Goal: Task Accomplishment & Management: Manage account settings

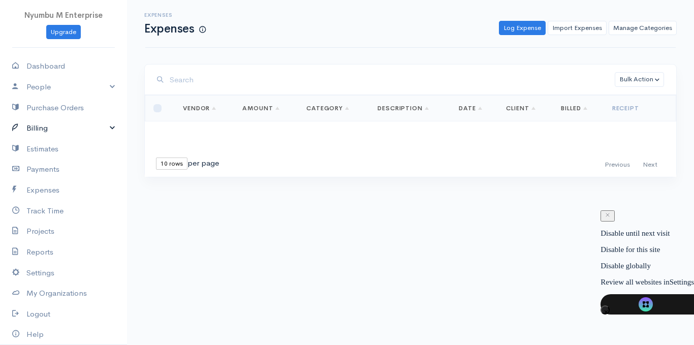
click at [40, 131] on link "Billing" at bounding box center [63, 128] width 127 height 21
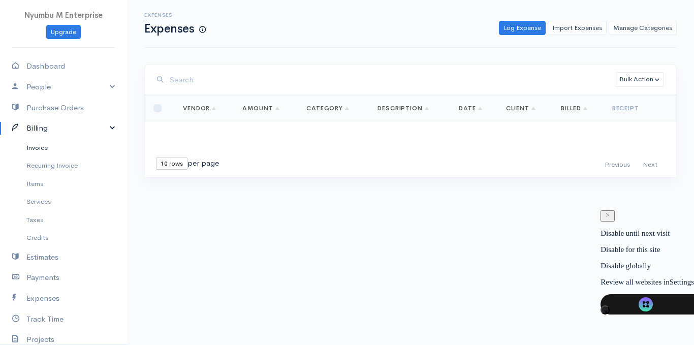
click at [45, 148] on link "Invoice" at bounding box center [63, 148] width 127 height 18
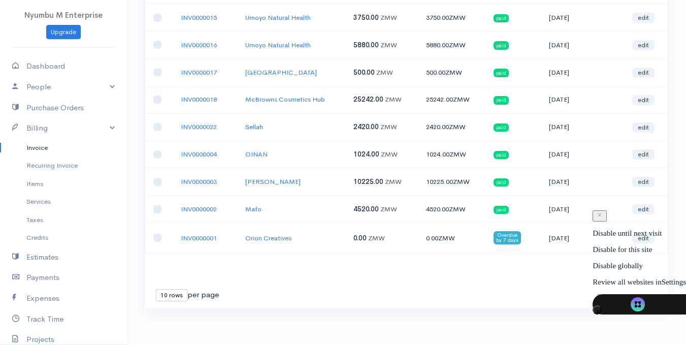
scroll to position [146, 0]
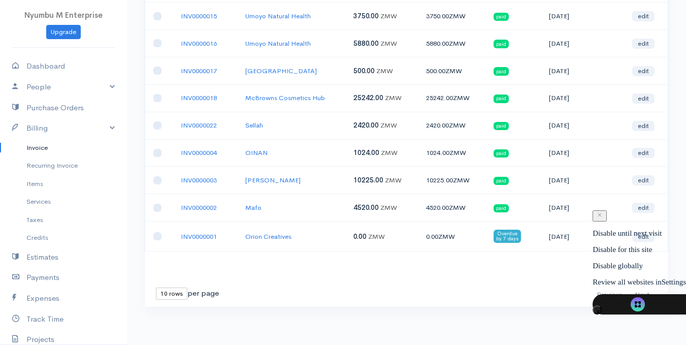
click at [512, 236] on span "Overdue by 7 days" at bounding box center [507, 236] width 27 height 13
click at [202, 208] on link "INV0000002" at bounding box center [199, 207] width 36 height 9
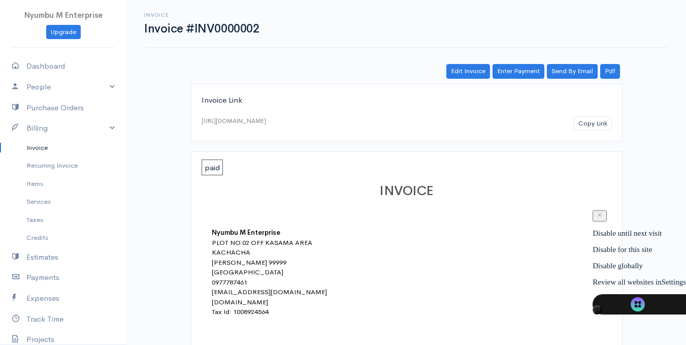
click at [468, 71] on link "Edit Invoice" at bounding box center [469, 71] width 44 height 15
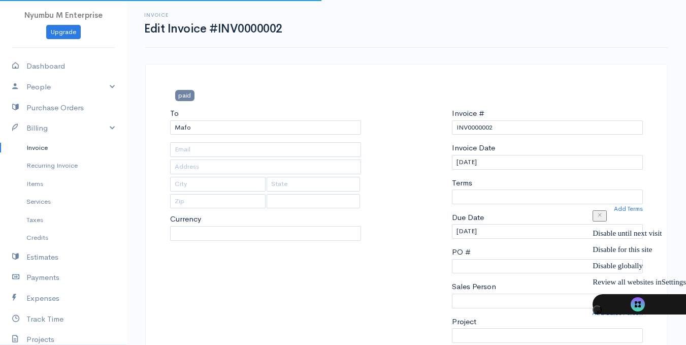
select select "0"
select select "Mubita Mbandu"
select select
select select "[GEOGRAPHIC_DATA]"
select select "ZMW"
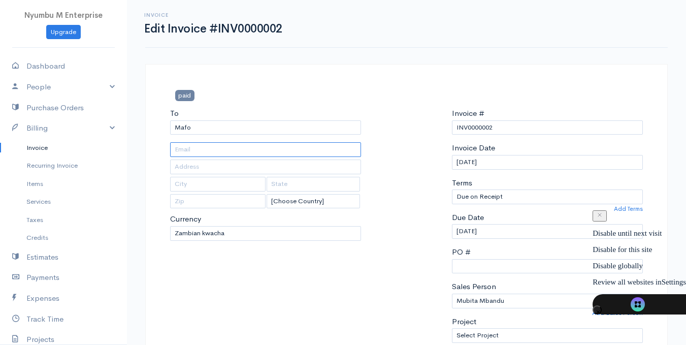
drag, startPoint x: 243, startPoint y: 144, endPoint x: 242, endPoint y: 137, distance: 6.6
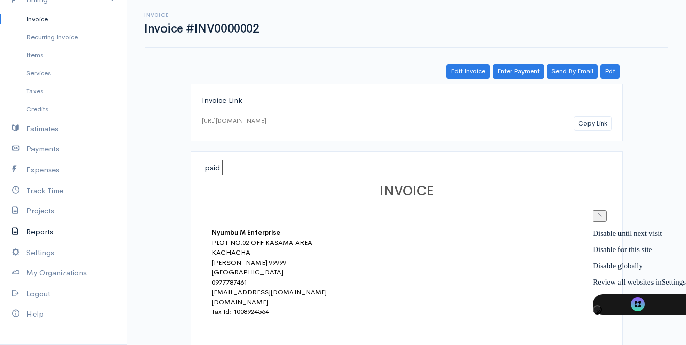
scroll to position [143, 0]
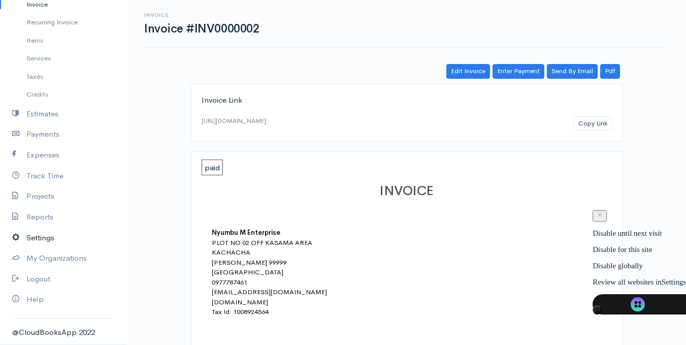
click at [49, 242] on link "Settings" at bounding box center [63, 238] width 127 height 21
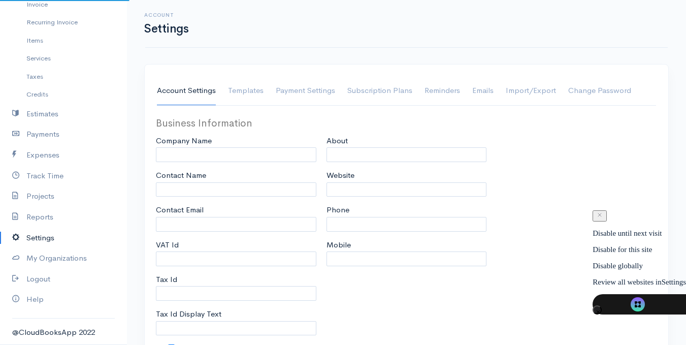
type input "Nyumbu M Enterprise"
type input "Mubita Mbandu"
type input "[EMAIL_ADDRESS][DOMAIN_NAME]"
type input "1008924564"
type input "Tax Id"
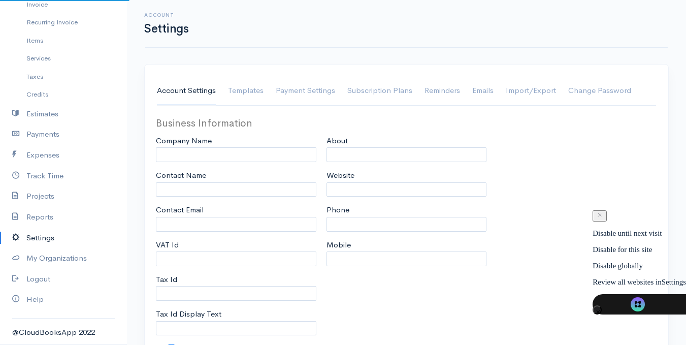
checkbox input "true"
type input "Office, hardware and general supplu"
type input "[DOMAIN_NAME]"
type input "0977787461"
type input "0969263561"
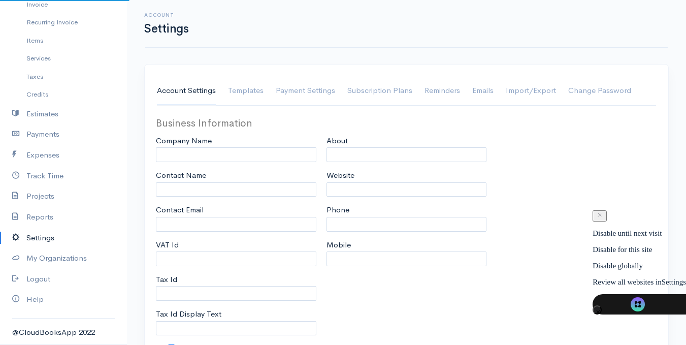
select select
type input "PLOT NO.02 OFF KASAMA AREA"
type input "KACHACHA"
type input "[PERSON_NAME]"
type input "99999"
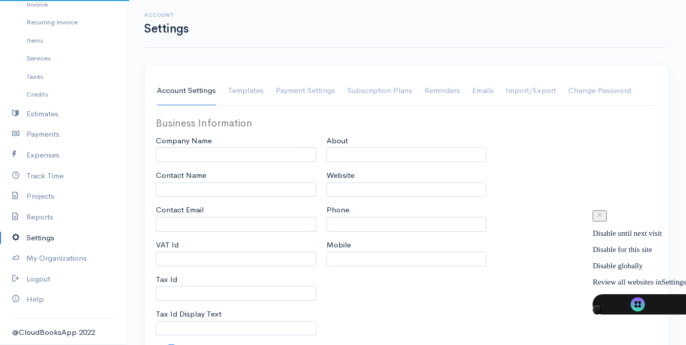
select select
type input "INVOICE"
type input "1"
type input "INV000"
type input "1"
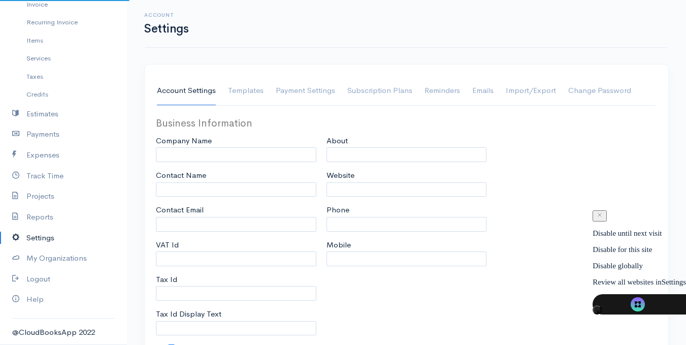
select select "3"
type textarea "''Your trusted supplier in office, electrical and hardware''"
checkbox input "true"
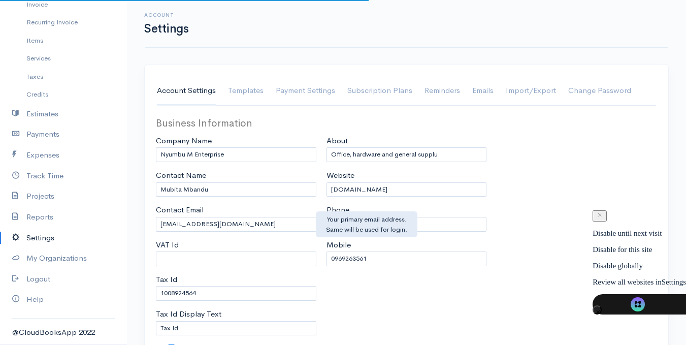
select select "[GEOGRAPHIC_DATA]"
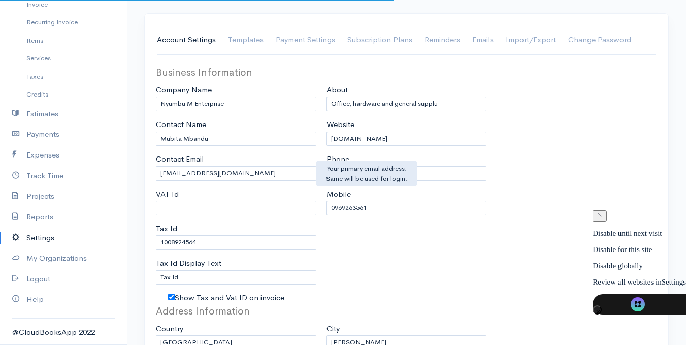
select select "ZMW"
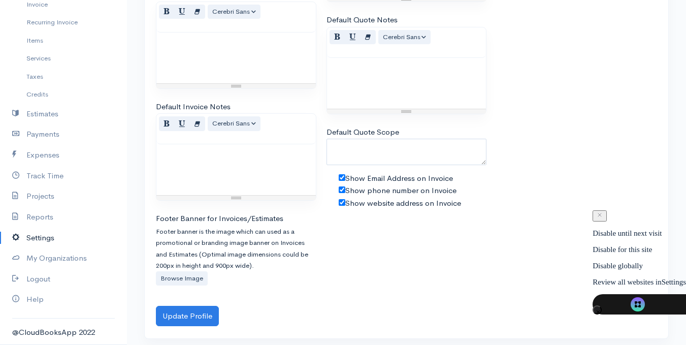
scroll to position [696, 0]
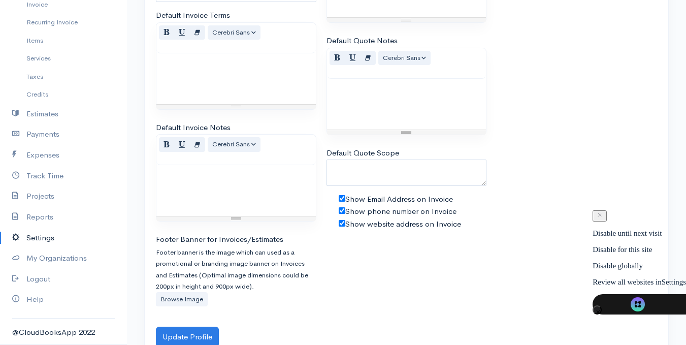
click at [180, 302] on label "Browse Image" at bounding box center [182, 299] width 52 height 15
click at [0, 0] on input "Browse Image" at bounding box center [0, 0] width 0 height 0
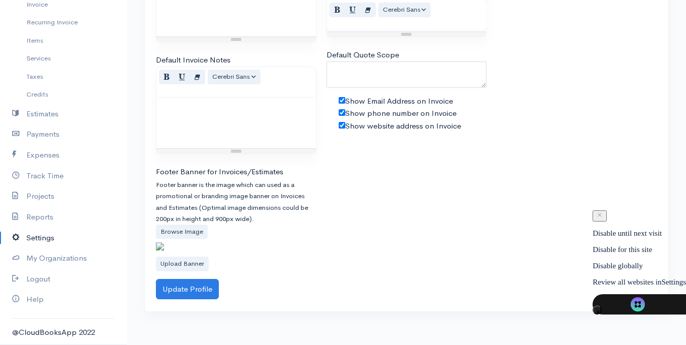
scroll to position [777, 0]
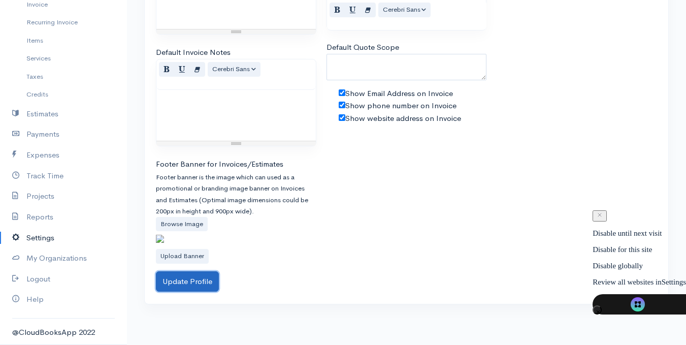
click at [185, 292] on button "Update Profile" at bounding box center [187, 281] width 63 height 21
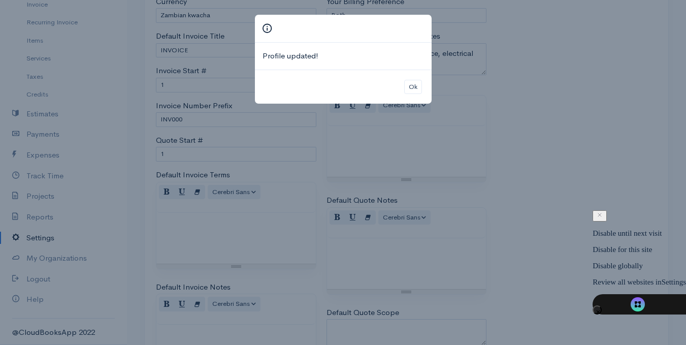
scroll to position [523, 0]
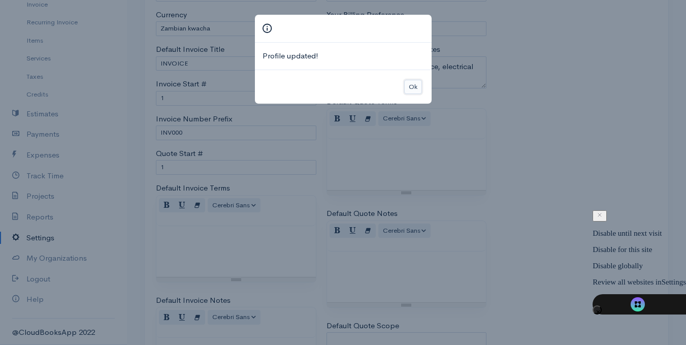
click at [406, 83] on button "Ok" at bounding box center [413, 87] width 18 height 15
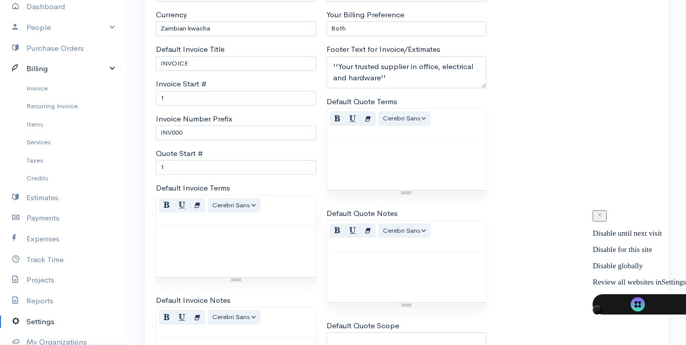
scroll to position [42, 0]
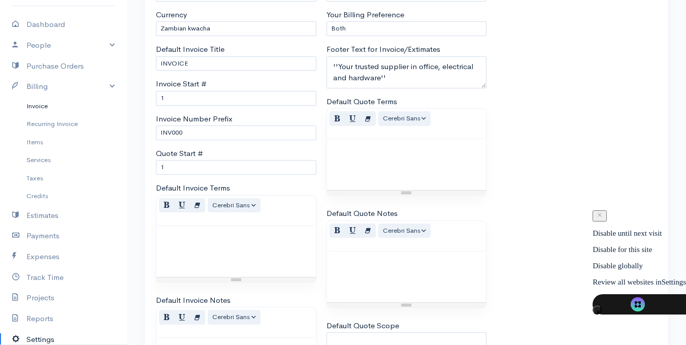
click at [50, 106] on link "Invoice" at bounding box center [63, 106] width 127 height 18
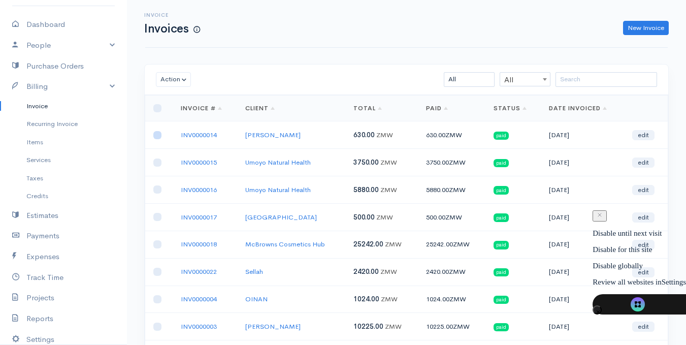
click at [158, 135] on input "checkbox" at bounding box center [157, 135] width 8 height 8
checkbox input "false"
click at [182, 140] on td "INV0000014" at bounding box center [205, 134] width 65 height 27
click at [195, 133] on link "INV0000014" at bounding box center [199, 135] width 36 height 9
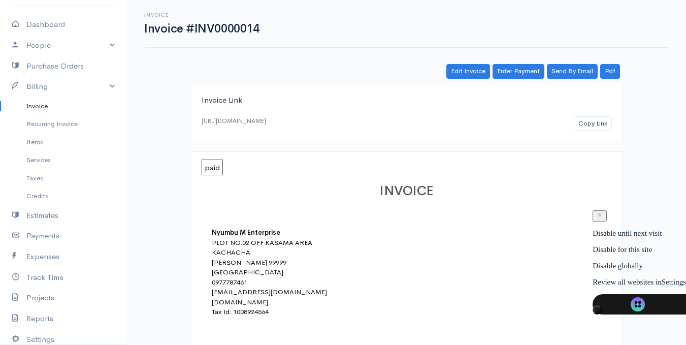
click at [327, 193] on h1 "INVOICE" at bounding box center [407, 191] width 390 height 15
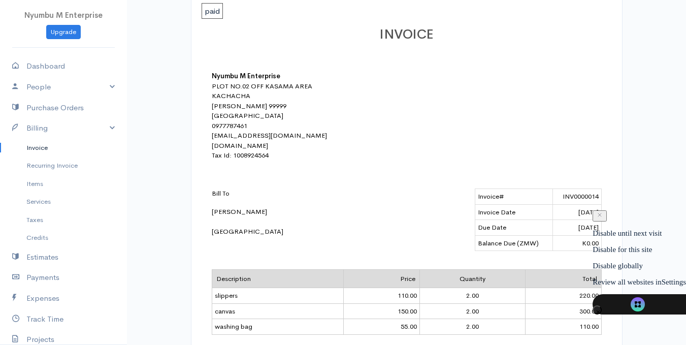
click at [78, 150] on link "Invoice" at bounding box center [63, 148] width 127 height 18
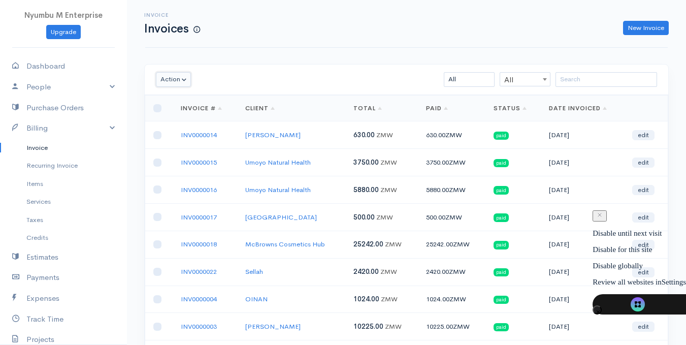
click at [178, 80] on button "Action" at bounding box center [173, 79] width 35 height 15
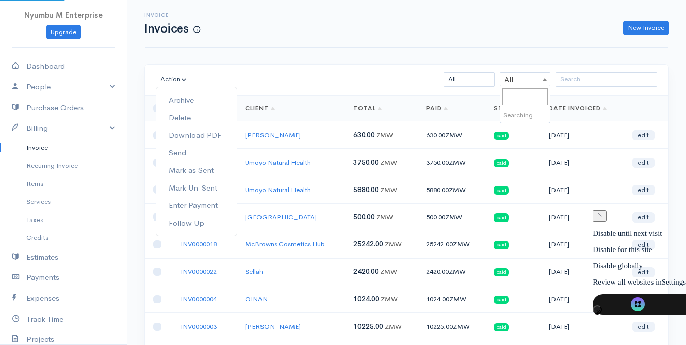
click at [540, 83] on span at bounding box center [545, 79] width 10 height 13
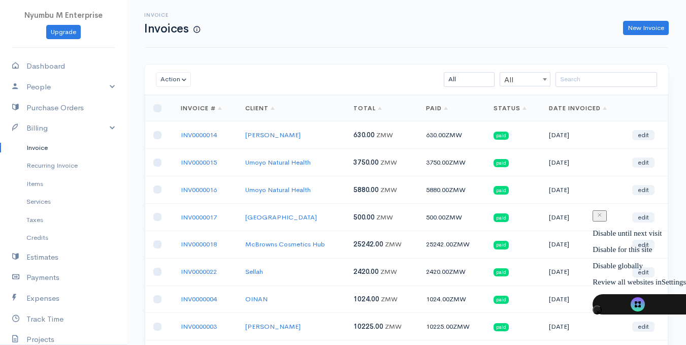
click at [468, 26] on div "New Invoice" at bounding box center [439, 28] width 469 height 15
click at [641, 25] on link "New Invoice" at bounding box center [646, 28] width 46 height 15
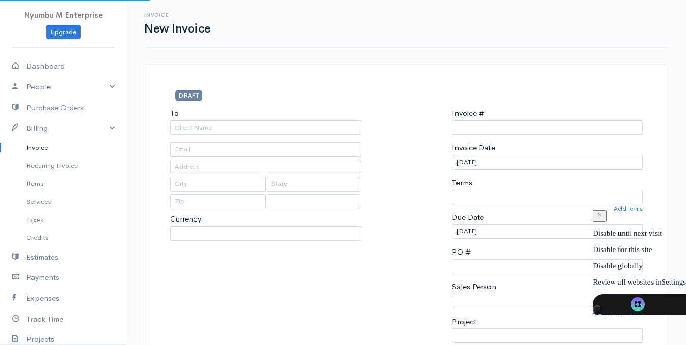
select select "ZMW"
select select "[GEOGRAPHIC_DATA]"
type input "INV0000023"
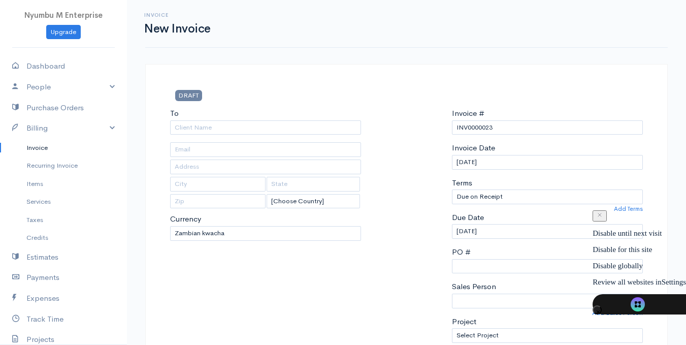
drag, startPoint x: 156, startPoint y: 95, endPoint x: 165, endPoint y: 88, distance: 10.5
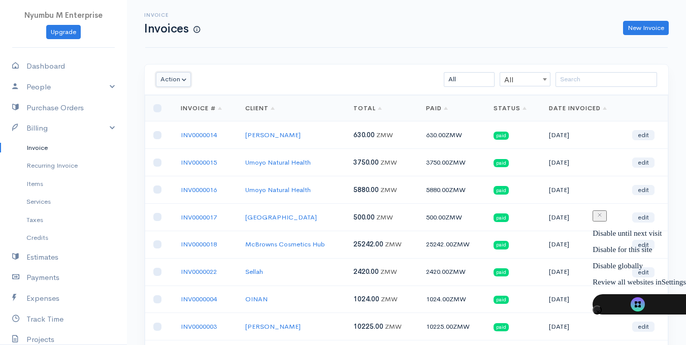
click at [180, 81] on button "Action" at bounding box center [173, 79] width 35 height 15
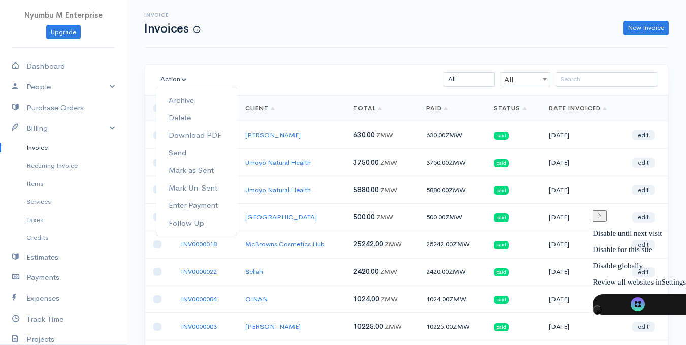
click at [423, 40] on div "Invoice Invoices New Invoice" at bounding box center [406, 24] width 523 height 48
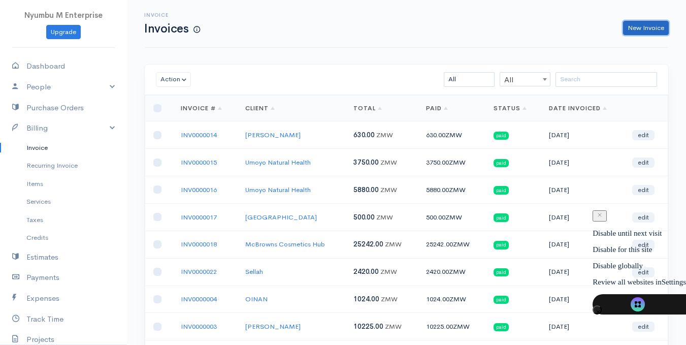
click at [640, 25] on link "New Invoice" at bounding box center [646, 28] width 46 height 15
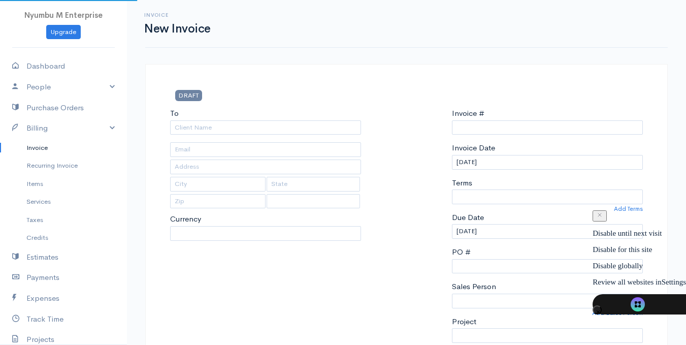
select select "ZMW"
select select "[GEOGRAPHIC_DATA]"
type input "INV0000023"
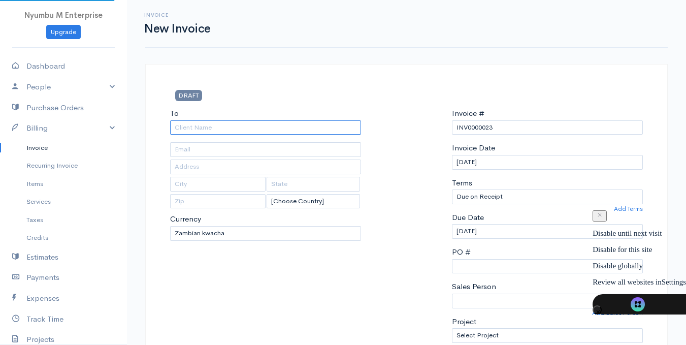
click at [231, 128] on input "To" at bounding box center [265, 127] width 191 height 15
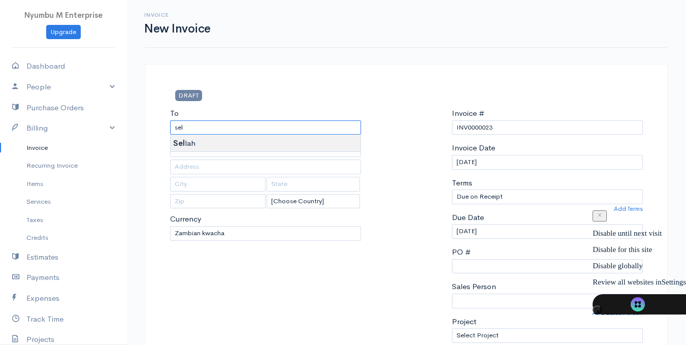
type input "Sellah"
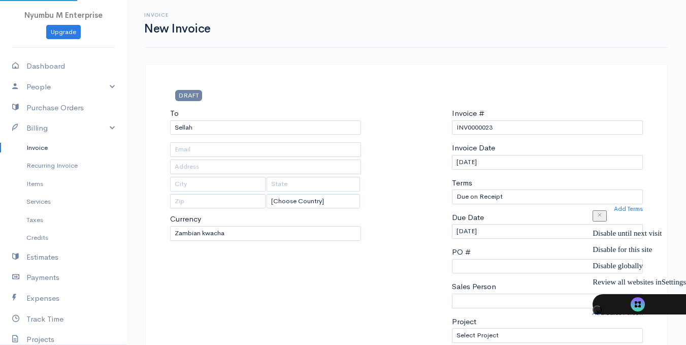
click at [198, 149] on input "text" at bounding box center [265, 149] width 191 height 15
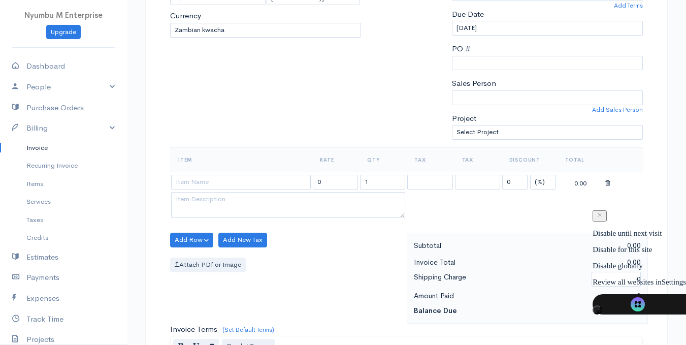
scroll to position [254, 0]
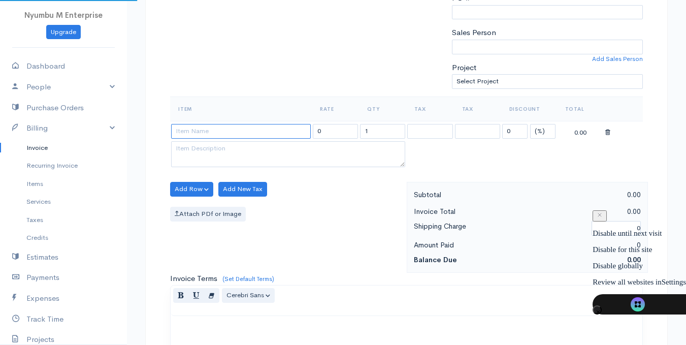
click at [223, 131] on input at bounding box center [241, 131] width 140 height 15
type input "Cashmere"
type input "100.00"
click at [205, 148] on body "Nyumbu M Enterprise Upgrade Dashboard People Clients Vendors Staff Users Purcha…" at bounding box center [343, 204] width 686 height 917
click at [373, 131] on input "1" at bounding box center [382, 131] width 45 height 15
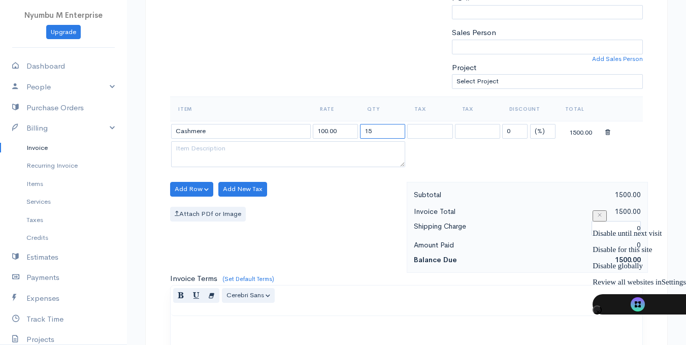
type input "15"
click at [222, 149] on textarea at bounding box center [288, 154] width 234 height 26
click at [244, 158] on textarea "Pillow covers" at bounding box center [288, 154] width 234 height 26
click at [347, 132] on input "100.00" at bounding box center [335, 131] width 45 height 15
click at [341, 195] on div "Add Row Add Item Row Add Time Row Add New Tax Attach PDf or Image" at bounding box center [286, 227] width 242 height 91
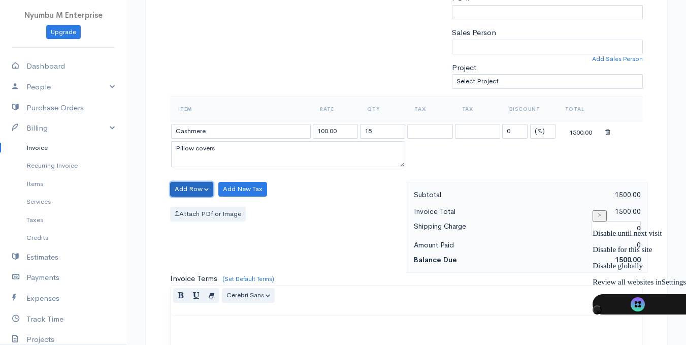
click at [206, 191] on button "Add Row" at bounding box center [191, 189] width 43 height 15
click at [206, 190] on button "Add Row" at bounding box center [191, 189] width 43 height 15
click at [211, 210] on link "Add Item Row" at bounding box center [211, 210] width 80 height 18
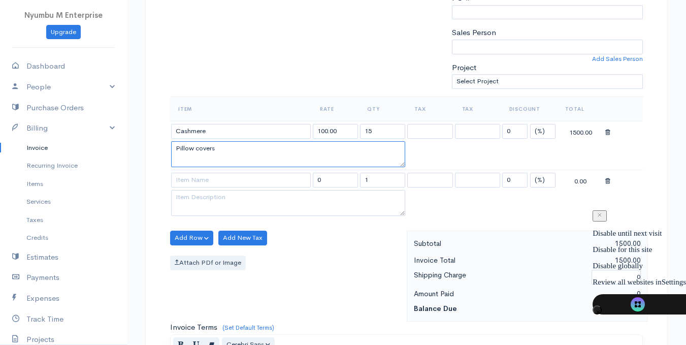
click at [226, 147] on textarea "Pillow covers" at bounding box center [288, 154] width 234 height 26
type textarea "P"
drag, startPoint x: 227, startPoint y: 148, endPoint x: 211, endPoint y: 148, distance: 15.8
click at [211, 148] on textarea at bounding box center [288, 154] width 234 height 26
click at [473, 144] on table "Item Rate Qty Tax Tax Discount Total Cashmere 100.00 15 0 (%) Flat 1500.00 ​ 0 …" at bounding box center [406, 158] width 473 height 122
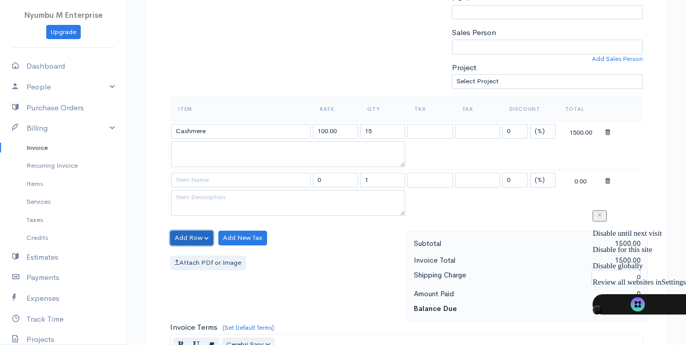
click at [203, 237] on button "Add Row" at bounding box center [191, 238] width 43 height 15
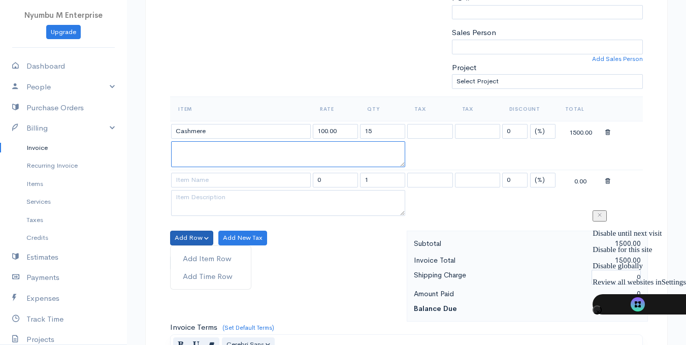
click at [251, 159] on textarea at bounding box center [288, 154] width 234 height 26
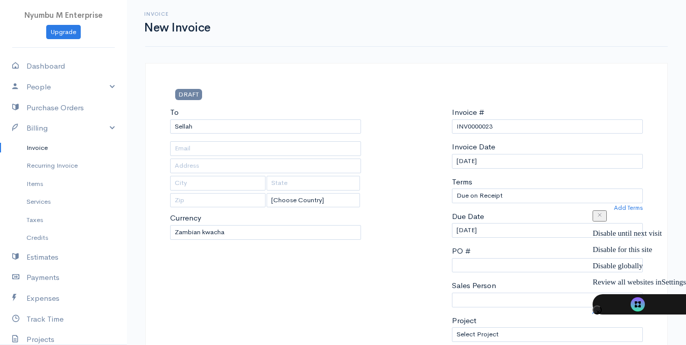
scroll to position [0, 0]
drag, startPoint x: 322, startPoint y: 4, endPoint x: 387, endPoint y: 36, distance: 72.5
click at [387, 36] on div "Invoice New Invoice" at bounding box center [406, 24] width 523 height 48
drag, startPoint x: 200, startPoint y: 150, endPoint x: 188, endPoint y: 150, distance: 11.7
click at [188, 150] on input "text" at bounding box center [265, 149] width 191 height 15
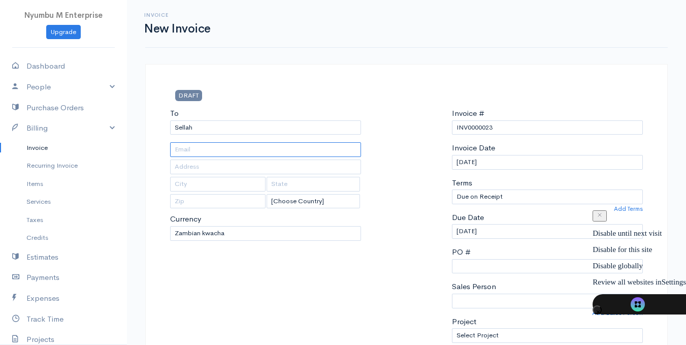
paste input "sellahchabe05@gmail.com"
type input "sellahchabe05@gmail.com"
click at [198, 165] on input "text" at bounding box center [265, 167] width 191 height 15
type input "[PERSON_NAME]"
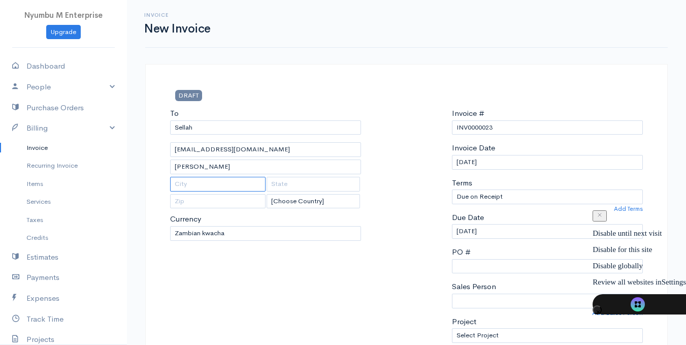
type input "[PERSON_NAME]"
type input "10101"
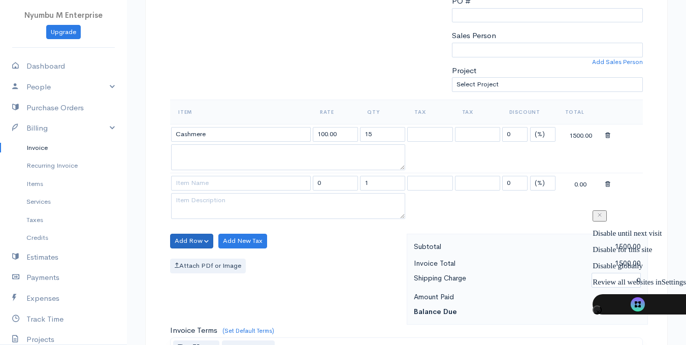
scroll to position [254, 0]
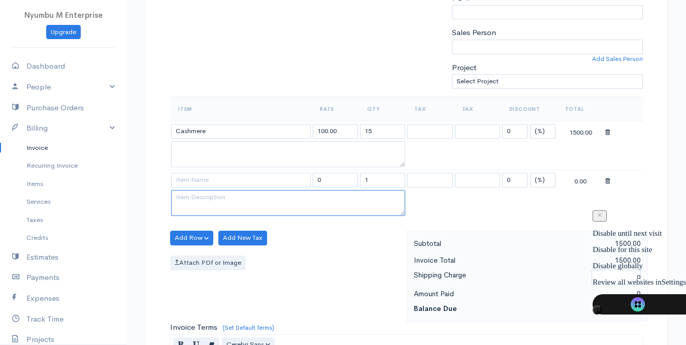
click at [201, 202] on textarea at bounding box center [288, 203] width 234 height 26
click at [194, 181] on input at bounding box center [241, 180] width 140 height 15
type input "Pillow cover"
click at [334, 177] on input "0" at bounding box center [335, 180] width 45 height 15
type input "65"
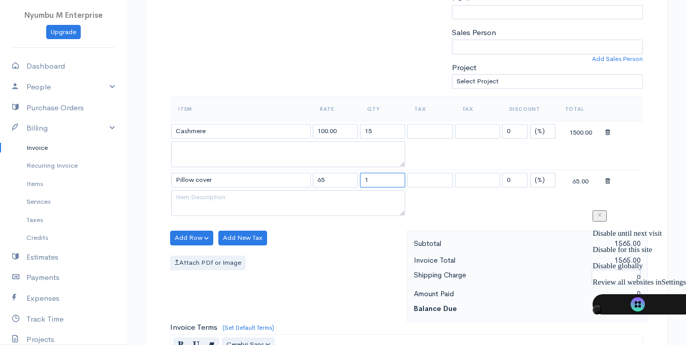
click at [373, 181] on input "1" at bounding box center [382, 180] width 45 height 15
type input "15"
click at [545, 181] on select "(%) Flat" at bounding box center [542, 180] width 25 height 15
click at [546, 177] on select "(%) Flat" at bounding box center [542, 180] width 25 height 15
click at [530, 173] on select "(%) Flat" at bounding box center [542, 180] width 25 height 15
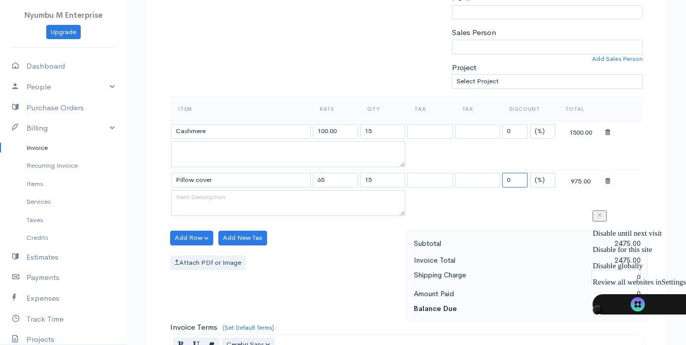
click at [515, 177] on input "0" at bounding box center [514, 180] width 25 height 15
type input "7.7"
click at [519, 227] on div "Item Rate Qty Tax Tax Discount Total Cashmere 100.00 15 0 (%) Flat 1500.00 ​ Pi…" at bounding box center [406, 164] width 473 height 135
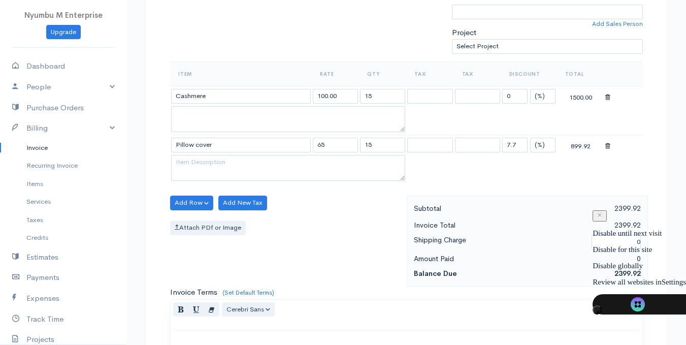
scroll to position [305, 0]
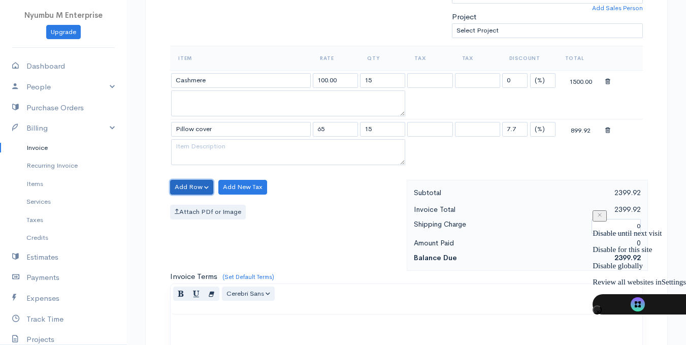
click at [208, 188] on button "Add Row" at bounding box center [191, 187] width 43 height 15
click at [204, 225] on link "Add Time Row" at bounding box center [211, 226] width 80 height 18
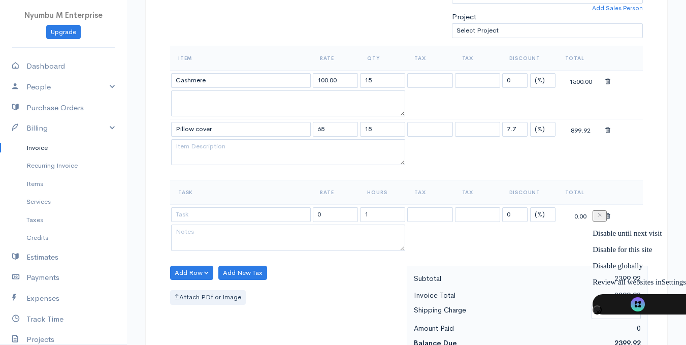
click at [606, 215] on icon at bounding box center [608, 216] width 5 height 7
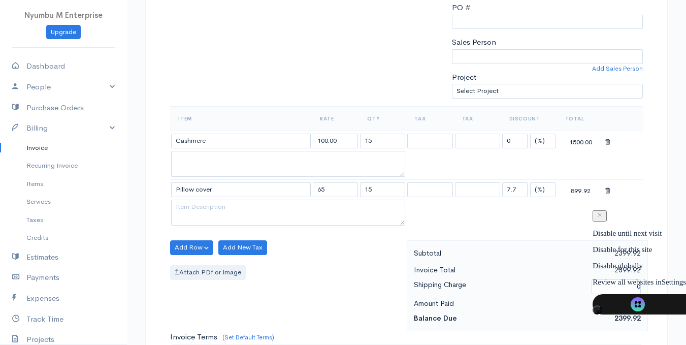
scroll to position [254, 0]
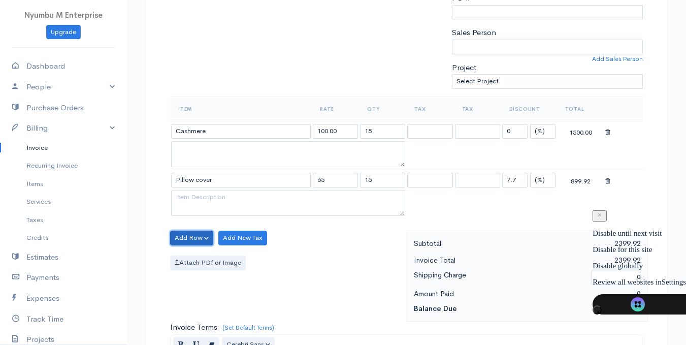
click at [197, 238] on button "Add Row" at bounding box center [191, 238] width 43 height 15
click at [205, 262] on link "Add Item Row" at bounding box center [211, 259] width 80 height 18
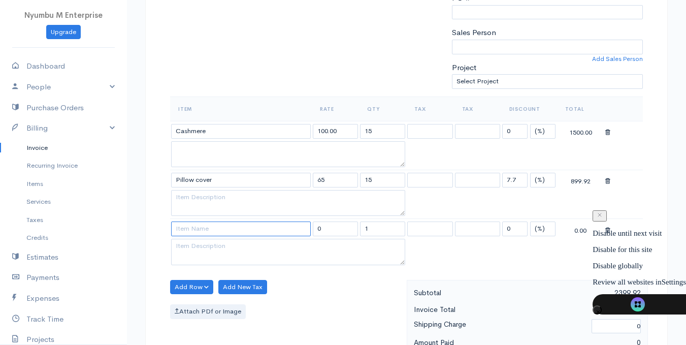
click at [198, 230] on input at bounding box center [241, 229] width 140 height 15
type input "Pillow covers"
click at [328, 227] on input "0" at bounding box center [335, 229] width 45 height 15
type input "70"
click at [382, 228] on input "1" at bounding box center [382, 229] width 45 height 15
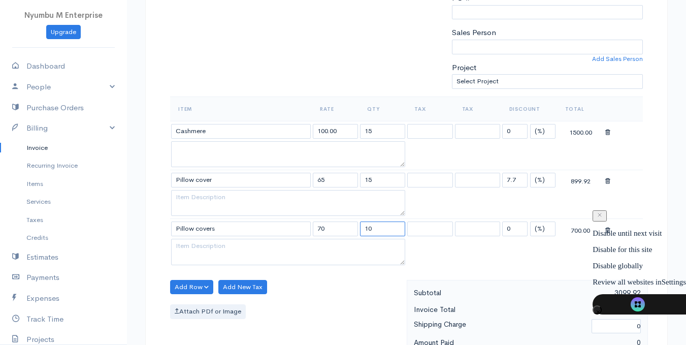
type input "10"
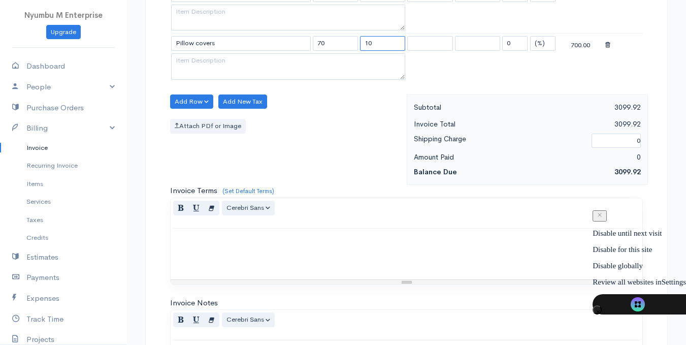
scroll to position [457, 0]
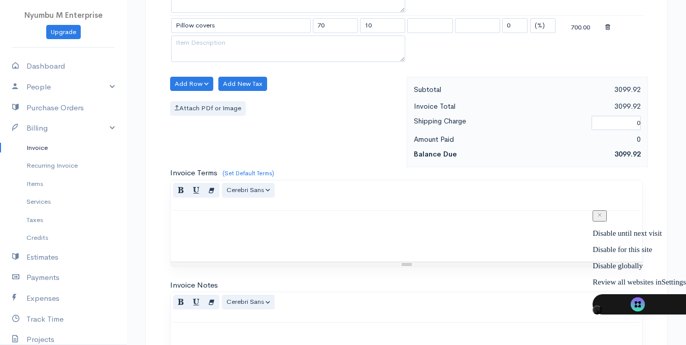
click at [625, 136] on div "0" at bounding box center [586, 139] width 119 height 13
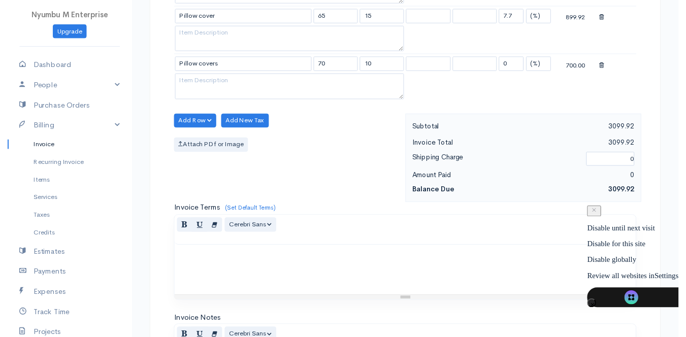
scroll to position [406, 0]
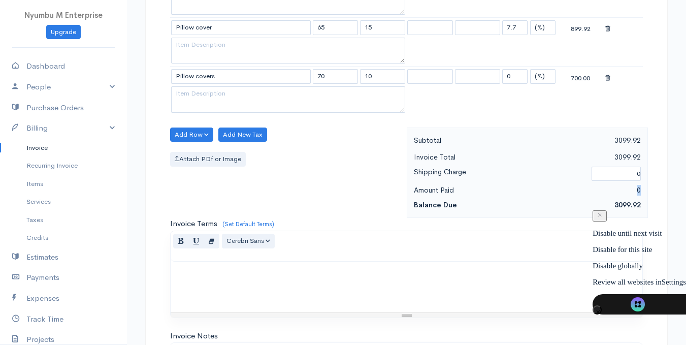
click at [640, 188] on div "0" at bounding box center [586, 190] width 119 height 13
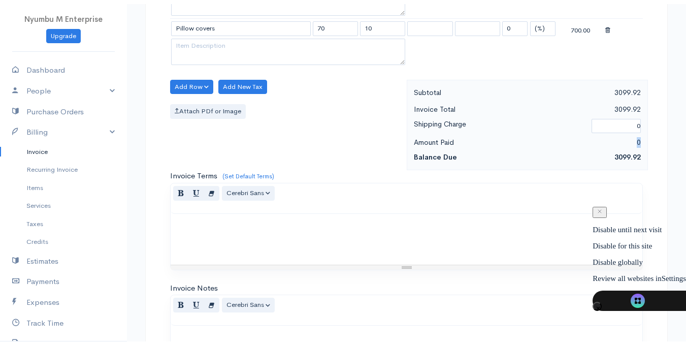
scroll to position [457, 0]
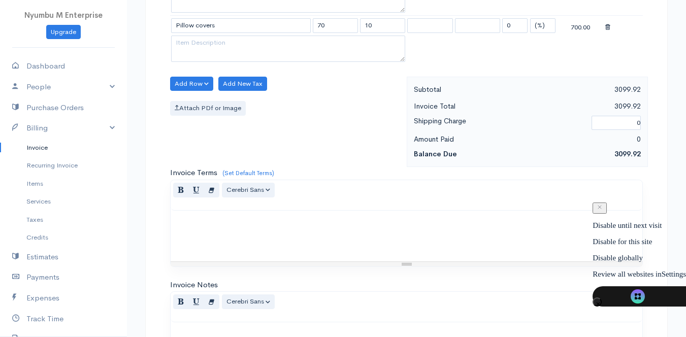
click at [378, 147] on div "Add Row Add Item Row Add Time Row Add New Tax Attach PDf or Image" at bounding box center [286, 122] width 242 height 91
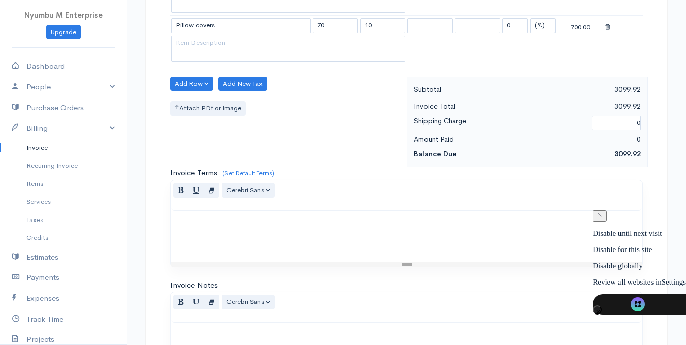
click at [622, 154] on span "3099.92" at bounding box center [628, 153] width 26 height 9
click at [639, 143] on div "0" at bounding box center [586, 139] width 119 height 13
click at [638, 137] on div "0" at bounding box center [586, 139] width 119 height 13
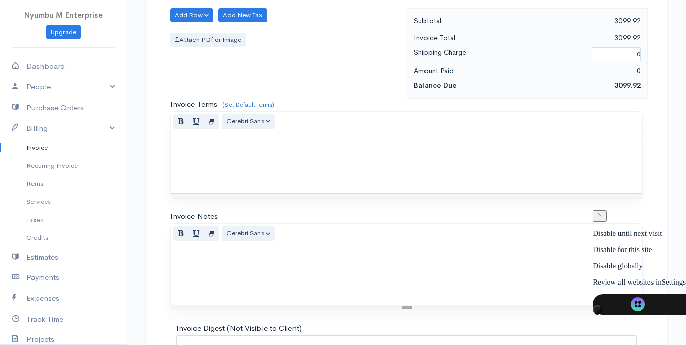
scroll to position [508, 0]
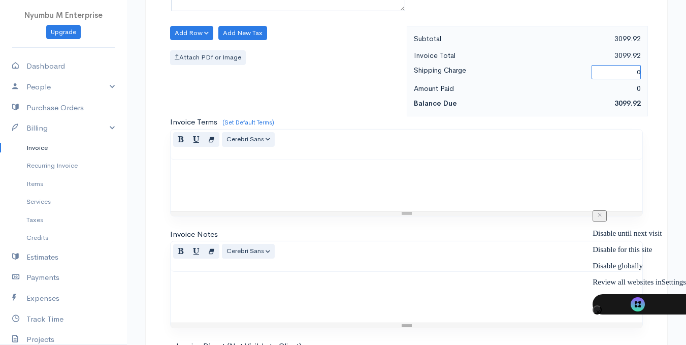
click at [639, 72] on input "0" at bounding box center [616, 72] width 49 height 15
click at [627, 56] on div "3099.92" at bounding box center [586, 55] width 119 height 13
click at [641, 89] on div "0" at bounding box center [586, 88] width 119 height 13
click at [641, 88] on div "0" at bounding box center [586, 88] width 119 height 13
click at [637, 87] on div "0" at bounding box center [586, 88] width 119 height 13
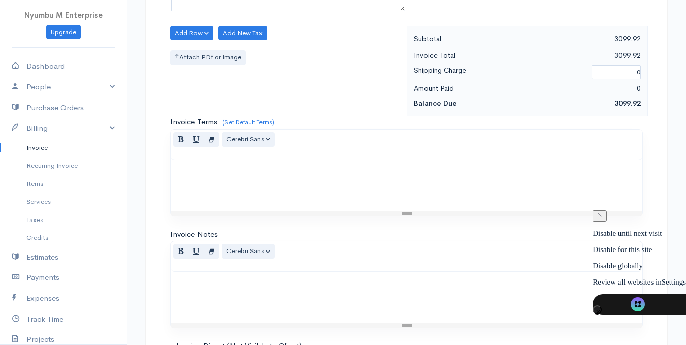
click at [630, 101] on span "3099.92" at bounding box center [628, 103] width 26 height 9
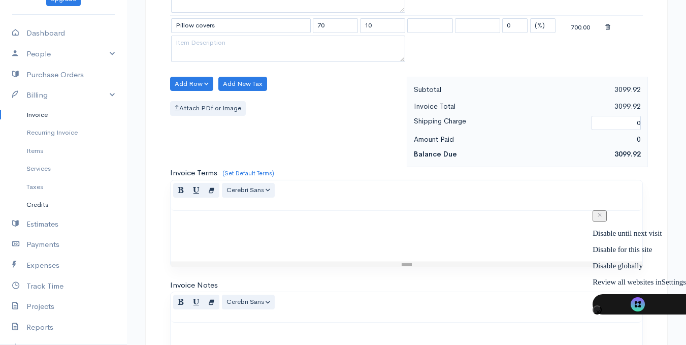
scroll to position [51, 0]
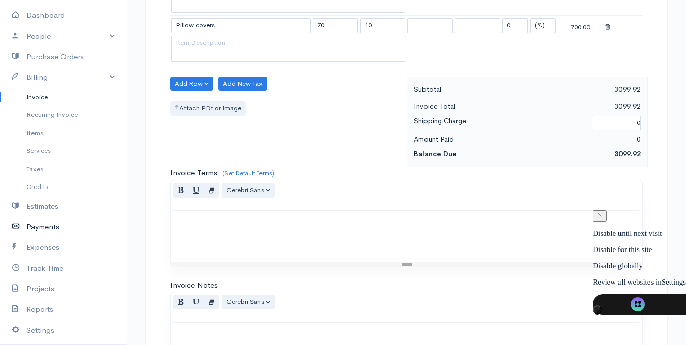
click at [39, 226] on link "Payments" at bounding box center [63, 226] width 127 height 21
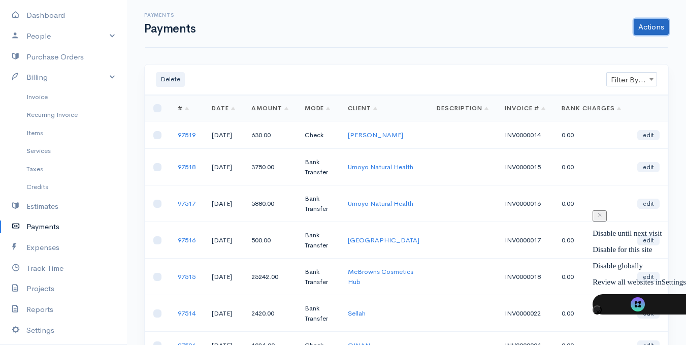
click at [641, 29] on link "Actions" at bounding box center [651, 27] width 35 height 16
click at [480, 32] on div "Actions Enter Payment Import Bank Statement" at bounding box center [438, 27] width 474 height 16
click at [40, 97] on link "Invoice" at bounding box center [63, 97] width 127 height 18
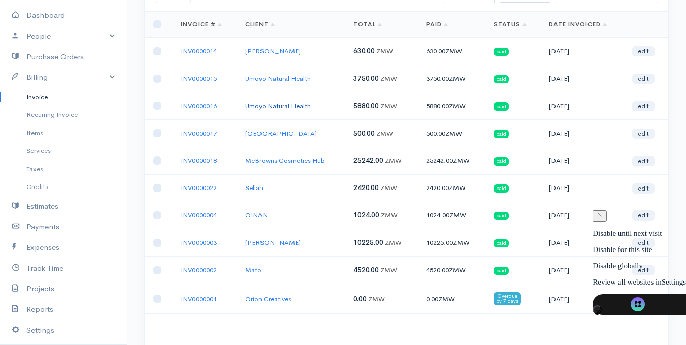
scroll to position [102, 0]
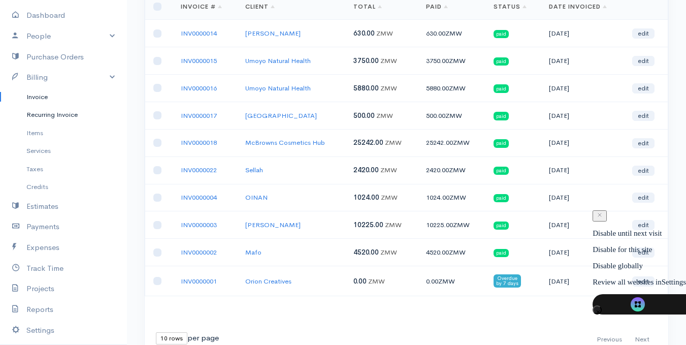
click at [71, 114] on link "Recurring Invoice" at bounding box center [63, 115] width 127 height 18
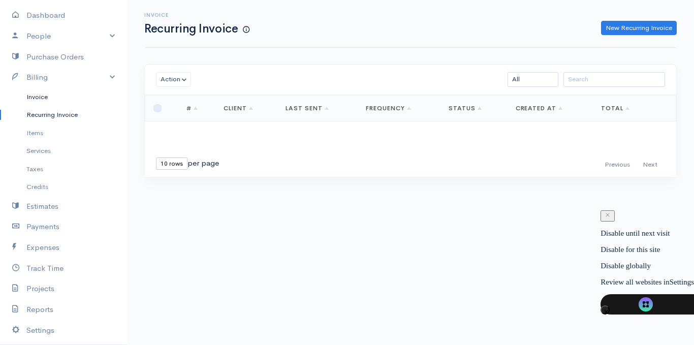
click at [42, 98] on link "Invoice" at bounding box center [63, 97] width 127 height 18
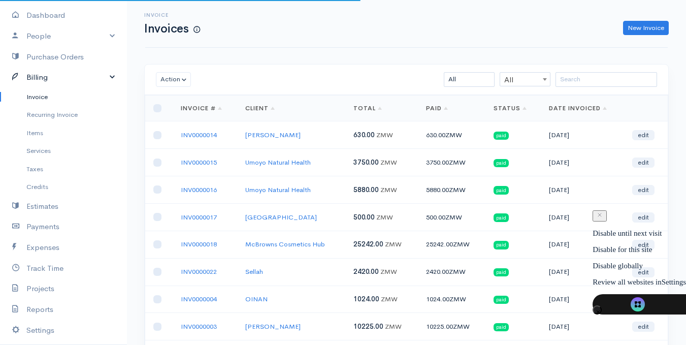
click at [45, 77] on link "Billing" at bounding box center [63, 77] width 127 height 21
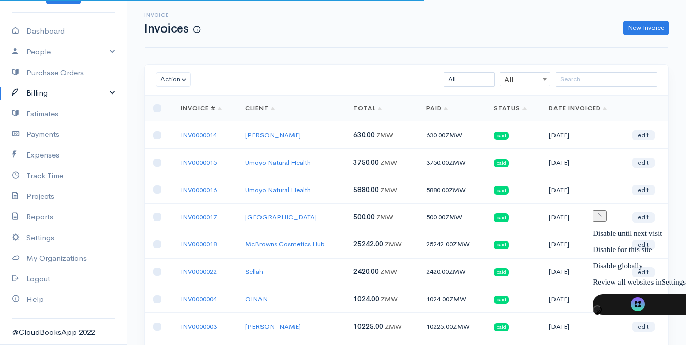
scroll to position [35, 0]
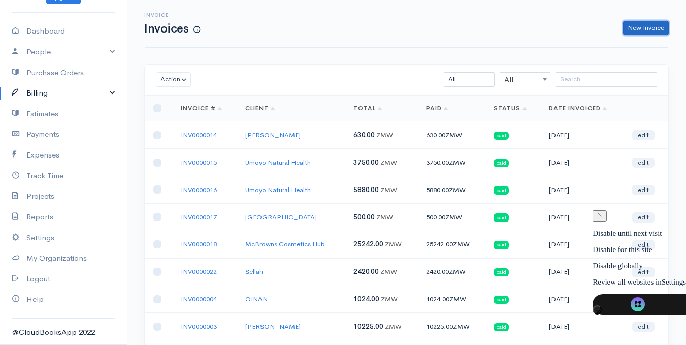
click at [638, 27] on link "New Invoice" at bounding box center [646, 28] width 46 height 15
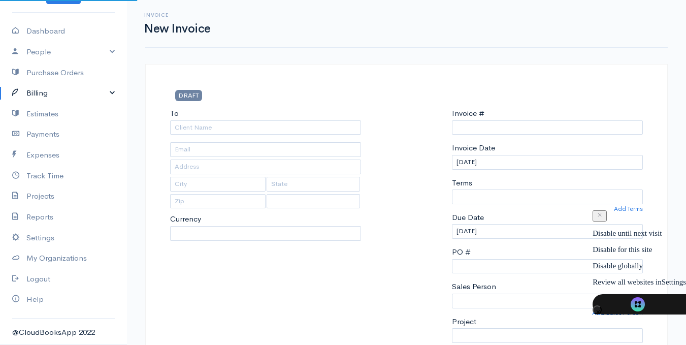
select select "ZMW"
select select "[GEOGRAPHIC_DATA]"
type input "INV0000023"
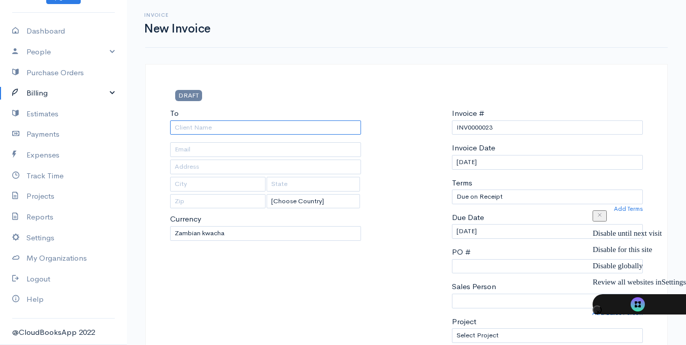
click at [236, 122] on input "To" at bounding box center [265, 127] width 191 height 15
type input "Sellah"
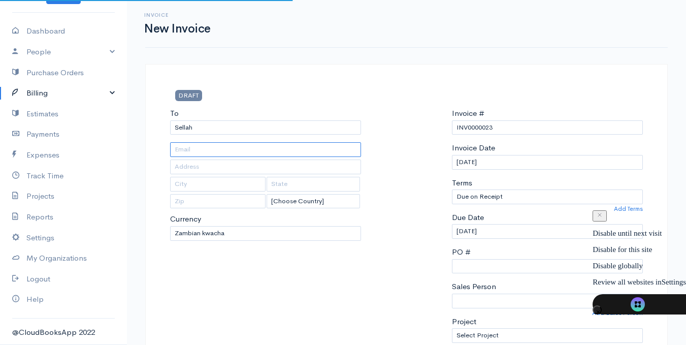
click at [210, 151] on input "text" at bounding box center [265, 149] width 191 height 15
paste input "sellahchabe05@gmail.com"
type input "sellahchabe05@gmail.com"
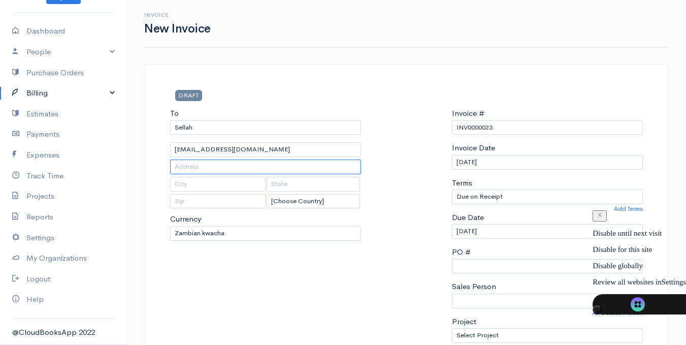
click at [208, 166] on input "text" at bounding box center [265, 167] width 191 height 15
type input "[PERSON_NAME]"
type input "10101"
select select "Mubita Mbandu"
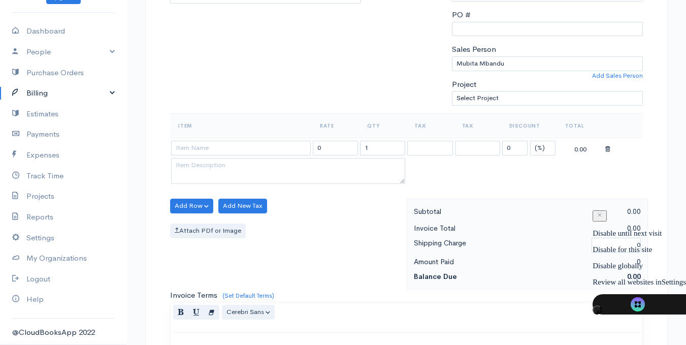
scroll to position [254, 0]
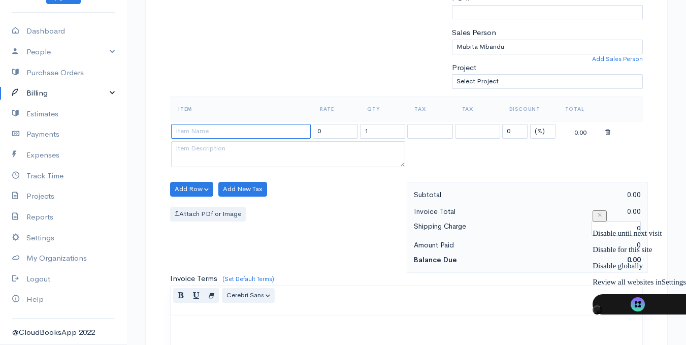
click at [228, 131] on input at bounding box center [241, 131] width 140 height 15
click at [227, 153] on textarea at bounding box center [288, 154] width 234 height 26
click at [247, 129] on input "casm" at bounding box center [241, 131] width 140 height 15
type input "Cashmere"
type input "100.00"
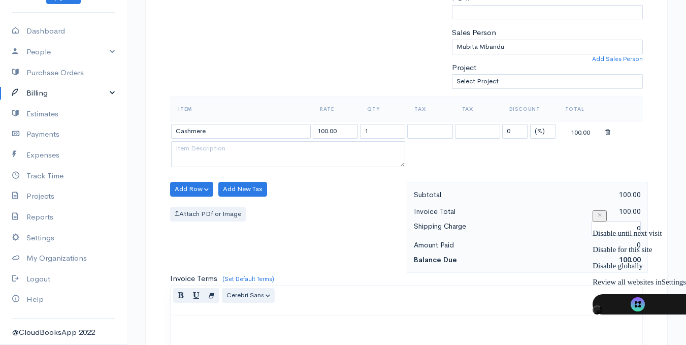
click at [221, 147] on body "Nyumbu M Enterprise Upgrade Dashboard People Clients Vendors Staff Users Purcha…" at bounding box center [343, 204] width 686 height 917
click at [385, 133] on input "1" at bounding box center [382, 131] width 45 height 15
type input "15"
click at [203, 186] on button "Add Row" at bounding box center [191, 189] width 43 height 15
click at [212, 211] on link "Add Item Row" at bounding box center [211, 210] width 80 height 18
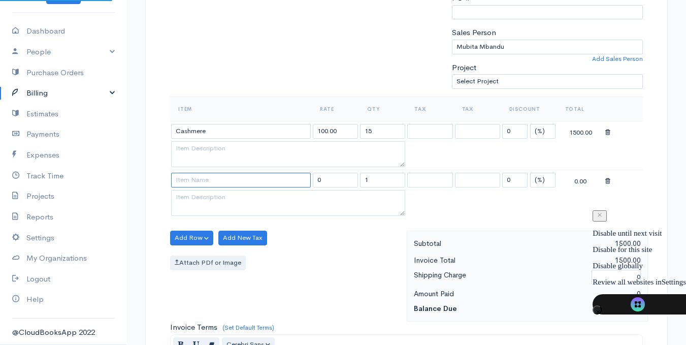
click at [193, 183] on input at bounding box center [241, 180] width 140 height 15
type input "Pillow covers"
click at [330, 180] on input "0" at bounding box center [335, 180] width 45 height 15
type input "65"
click at [379, 177] on input "1" at bounding box center [382, 180] width 45 height 15
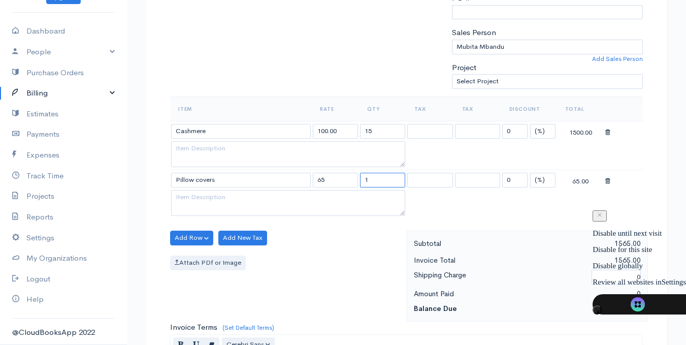
type input "15"
click at [522, 180] on input "0" at bounding box center [514, 180] width 25 height 15
type input "7.69"
click at [200, 235] on button "Add Row" at bounding box center [191, 238] width 43 height 15
click at [201, 259] on link "Add Item Row" at bounding box center [211, 259] width 80 height 18
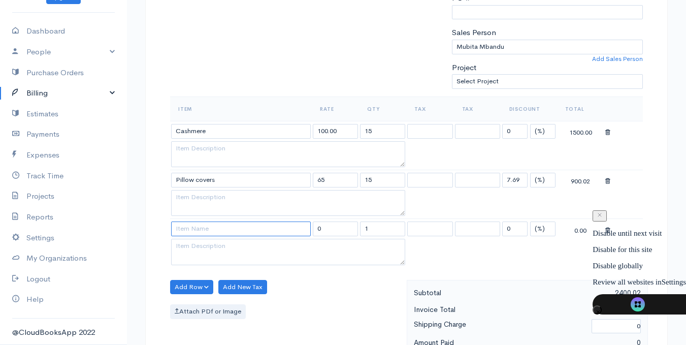
click at [195, 231] on input at bounding box center [241, 229] width 140 height 15
type input "Pillow covers"
click at [324, 225] on input "0" at bounding box center [335, 229] width 45 height 15
type input "10"
click at [384, 229] on input "1" at bounding box center [382, 229] width 45 height 15
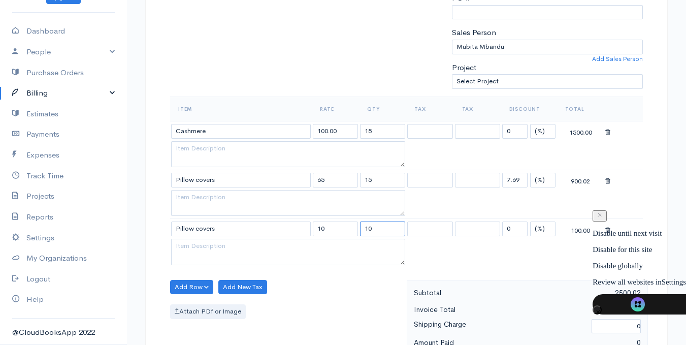
type input "10"
click at [329, 229] on input "10" at bounding box center [335, 229] width 45 height 15
type input "1"
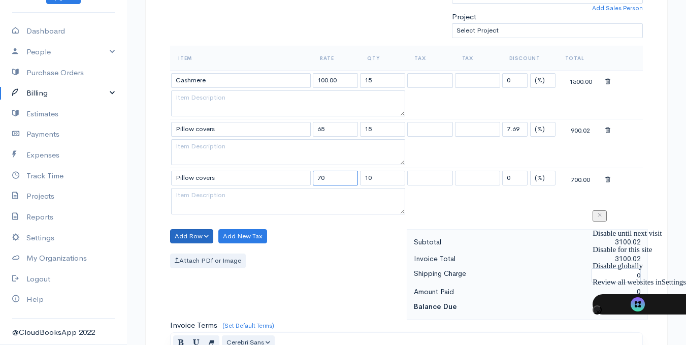
type input "70"
click at [208, 237] on button "Add Row" at bounding box center [191, 236] width 43 height 15
click at [205, 261] on link "Add Item Row" at bounding box center [211, 257] width 80 height 18
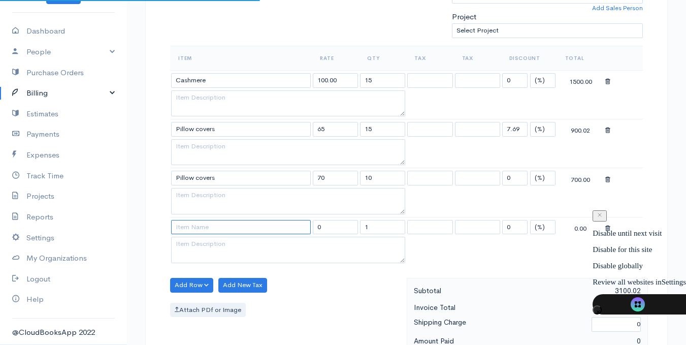
click at [202, 228] on input at bounding box center [241, 227] width 140 height 15
type input "Chair cushion"
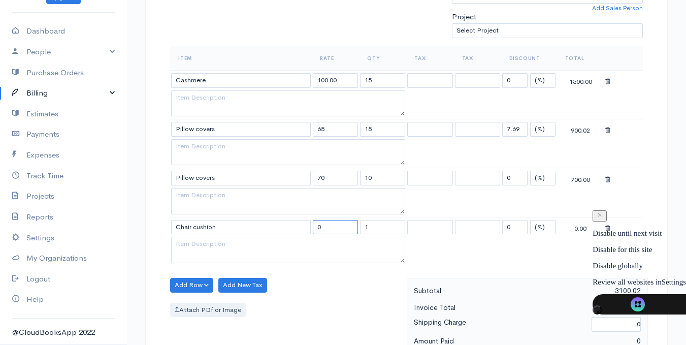
click at [346, 226] on input "0" at bounding box center [335, 227] width 45 height 15
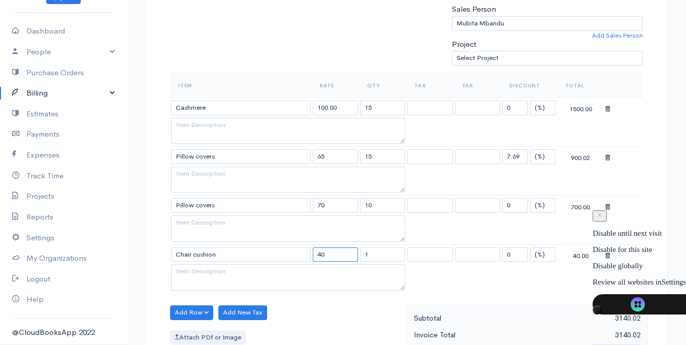
scroll to position [223, 0]
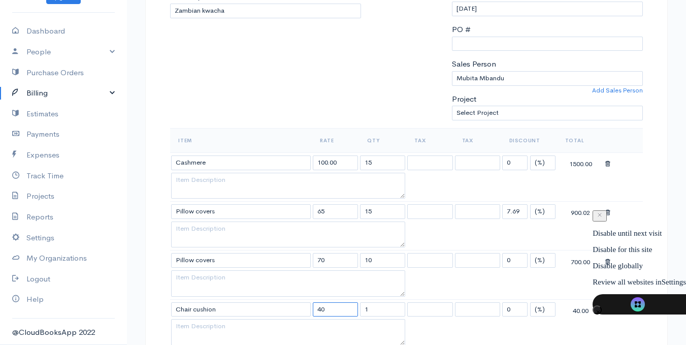
type input "40"
click at [185, 179] on textarea at bounding box center [288, 186] width 234 height 26
click at [0, 0] on span "mustard" at bounding box center [0, 0] width 0 height 0
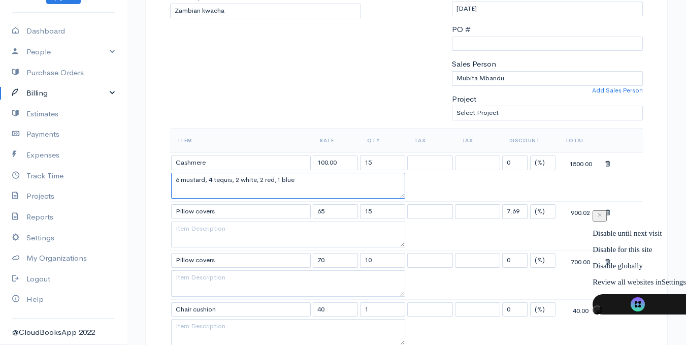
type textarea "6 mustard, 4 tequis, 2 white, 2 red,1 blue"
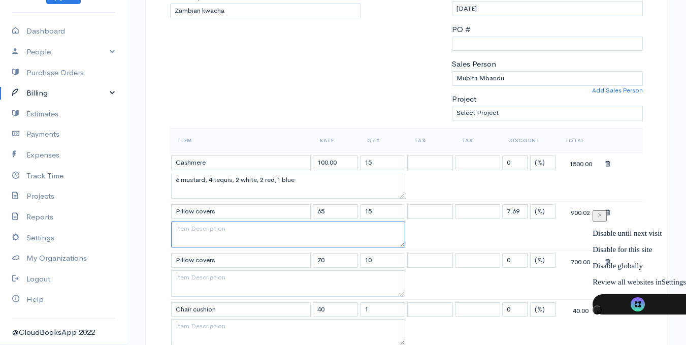
click at [242, 238] on textarea at bounding box center [288, 235] width 234 height 26
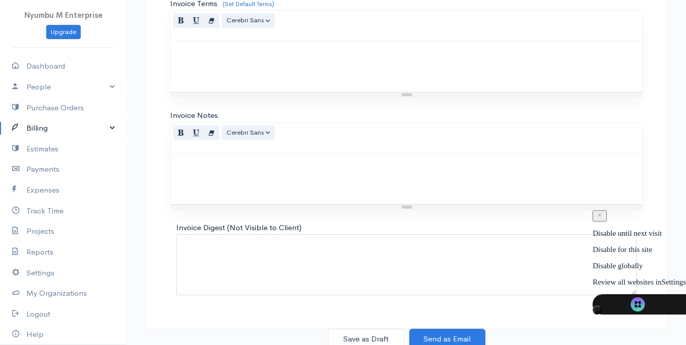
scroll to position [680, 0]
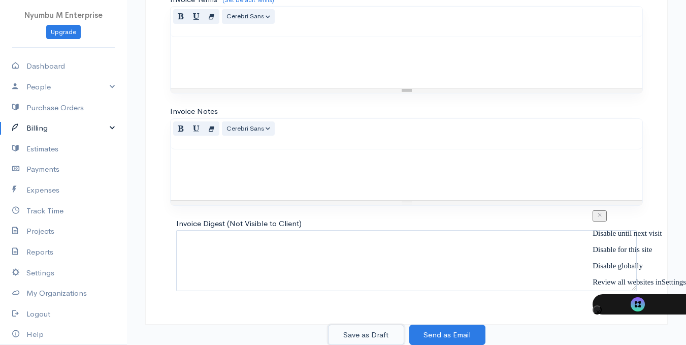
click at [366, 334] on button "Save as Draft" at bounding box center [366, 335] width 76 height 21
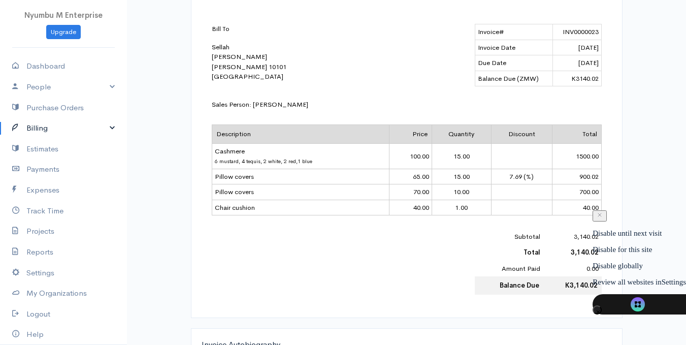
scroll to position [316, 0]
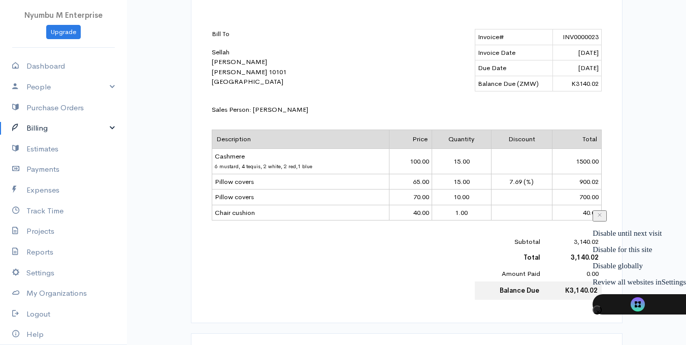
click at [524, 270] on td "Amount Paid" at bounding box center [509, 274] width 69 height 16
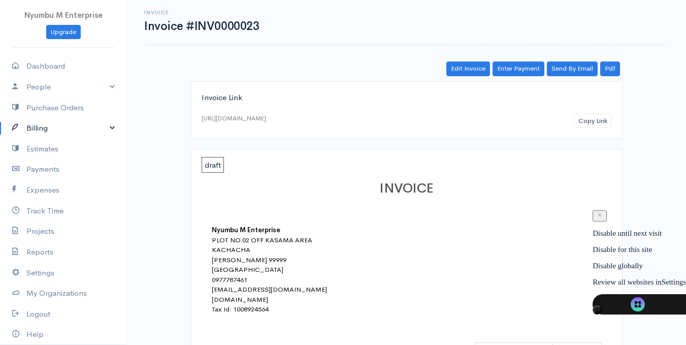
scroll to position [0, 0]
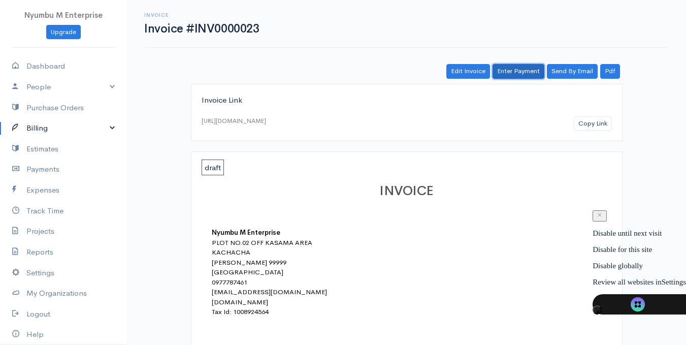
click at [515, 71] on link "Enter Payment" at bounding box center [519, 71] width 52 height 15
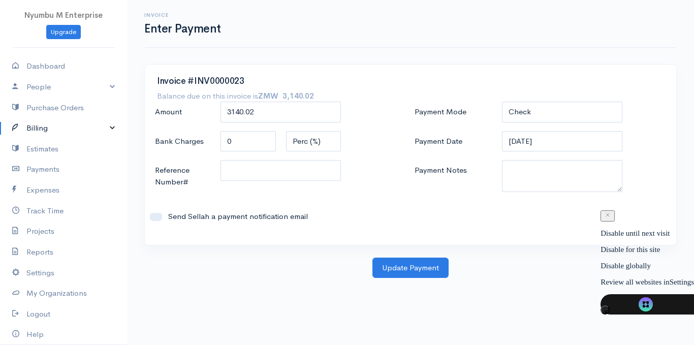
click at [196, 141] on label "Bank Charges" at bounding box center [183, 141] width 66 height 21
click at [545, 173] on textarea "Payment Notes" at bounding box center [562, 176] width 121 height 32
type textarea "A"
type textarea "Mobile money (MoMo)"
click at [159, 218] on input "Send Sellah a payment notification email" at bounding box center [156, 217] width 12 height 8
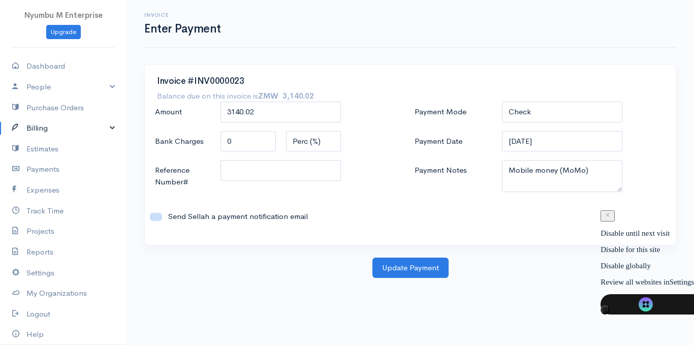
checkbox input "true"
click at [543, 113] on select "Check Bank Transfer Credit Cash Debit ACH VISA MASTERCARD AMEX DISCOVER DINERS …" at bounding box center [562, 112] width 121 height 21
select select "Cash"
click at [502, 102] on select "Check Bank Transfer Credit Cash Debit ACH VISA MASTERCARD AMEX DISCOVER DINERS …" at bounding box center [562, 112] width 121 height 21
click at [535, 111] on select "Check Bank Transfer Credit Cash Debit ACH VISA MASTERCARD AMEX DISCOVER DINERS …" at bounding box center [562, 112] width 121 height 21
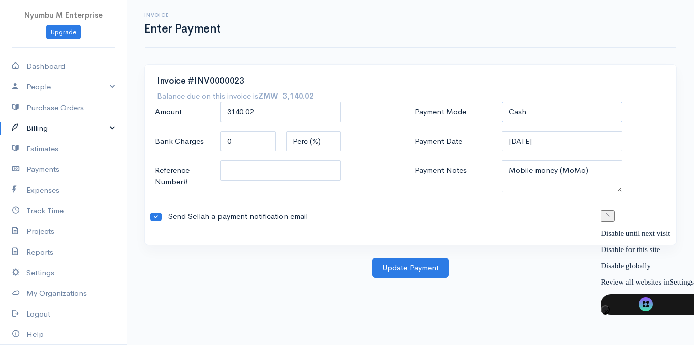
click at [502, 102] on select "Check Bank Transfer Credit Cash Debit ACH VISA MASTERCARD AMEX DISCOVER DINERS …" at bounding box center [562, 112] width 121 height 21
click at [397, 269] on button "Update Payment" at bounding box center [410, 268] width 76 height 21
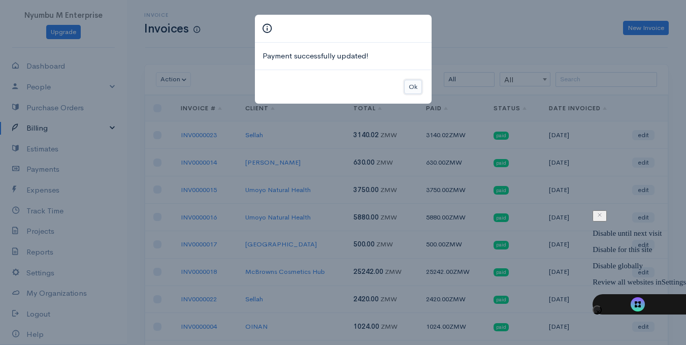
click at [411, 86] on button "Ok" at bounding box center [413, 87] width 18 height 15
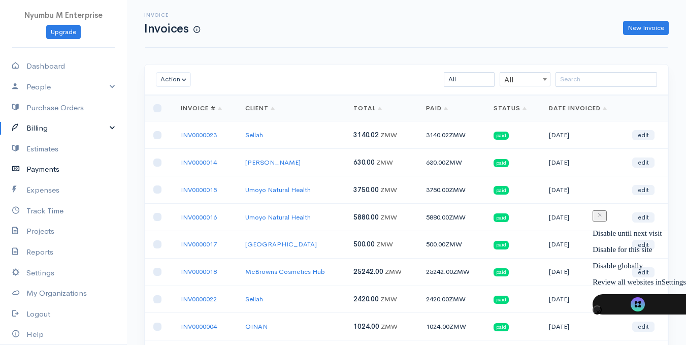
click at [55, 167] on link "Payments" at bounding box center [63, 169] width 127 height 21
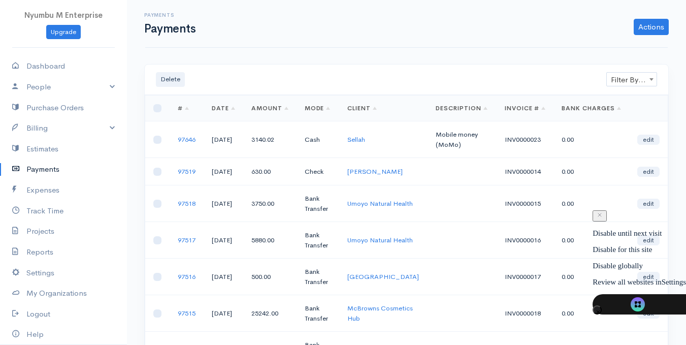
click at [243, 140] on td "[DATE]" at bounding box center [224, 139] width 40 height 37
click at [189, 140] on link "97646" at bounding box center [187, 139] width 18 height 9
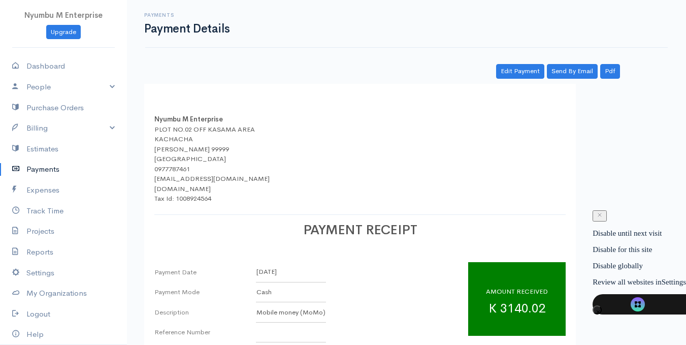
scroll to position [146, 0]
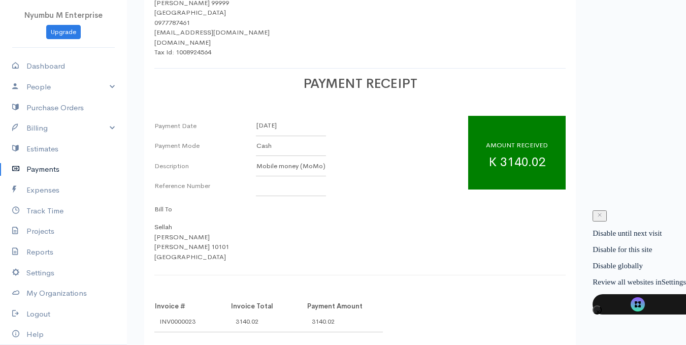
click at [254, 315] on td "3140.02" at bounding box center [269, 321] width 76 height 20
click at [314, 311] on td "3140.02" at bounding box center [345, 321] width 76 height 20
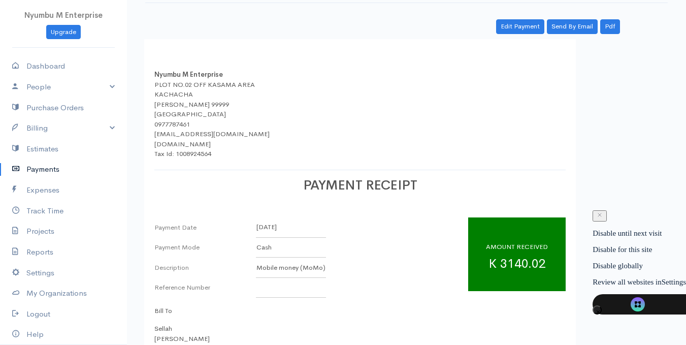
scroll to position [0, 0]
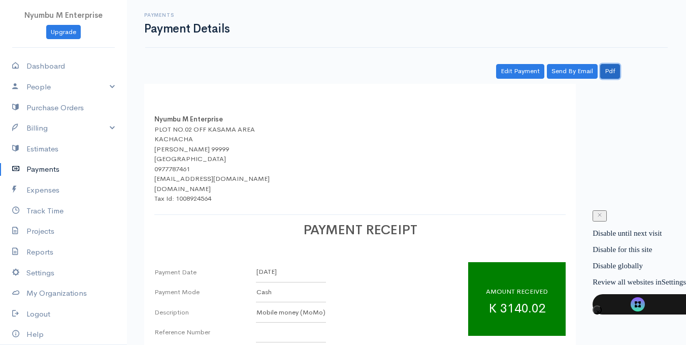
click at [611, 72] on link "Pdf" at bounding box center [611, 71] width 20 height 15
click at [64, 130] on link "Billing" at bounding box center [63, 128] width 127 height 21
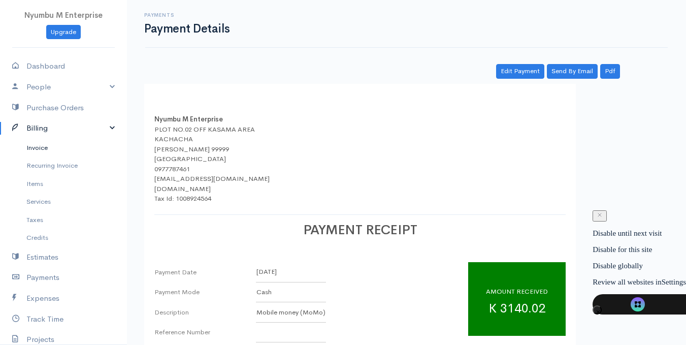
click at [54, 147] on link "Invoice" at bounding box center [63, 148] width 127 height 18
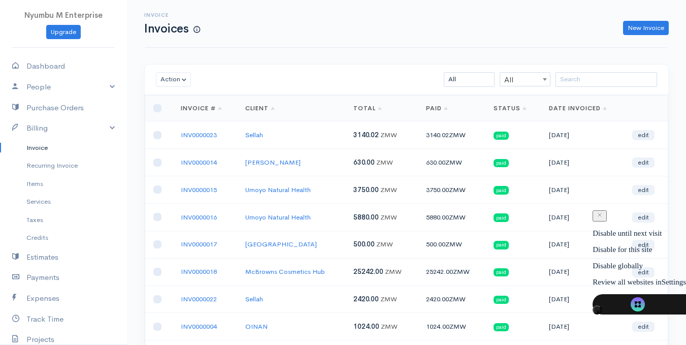
click at [520, 138] on td "paid" at bounding box center [513, 134] width 55 height 27
click at [200, 133] on link "INV0000023" at bounding box center [199, 135] width 36 height 9
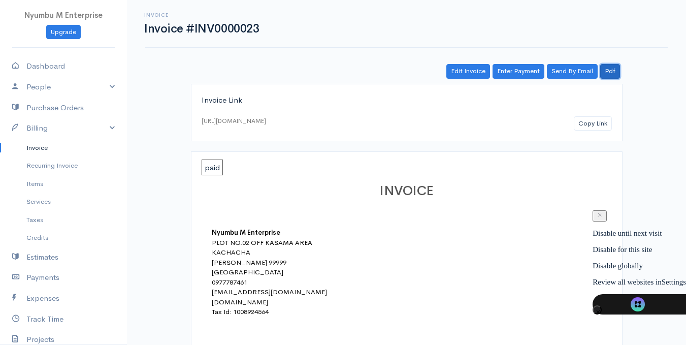
click at [606, 75] on link "Pdf" at bounding box center [611, 71] width 20 height 15
click at [567, 72] on link "Send By Email" at bounding box center [572, 71] width 51 height 15
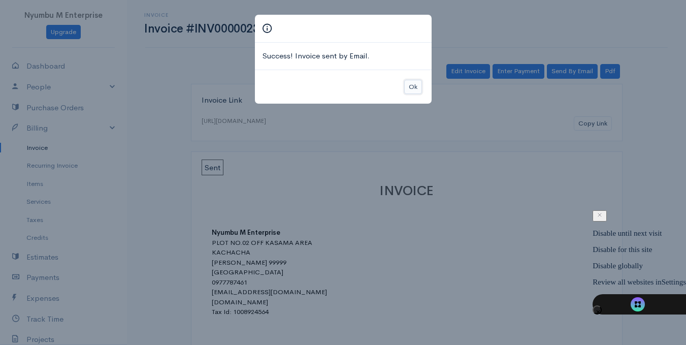
click at [405, 85] on button "Ok" at bounding box center [413, 87] width 18 height 15
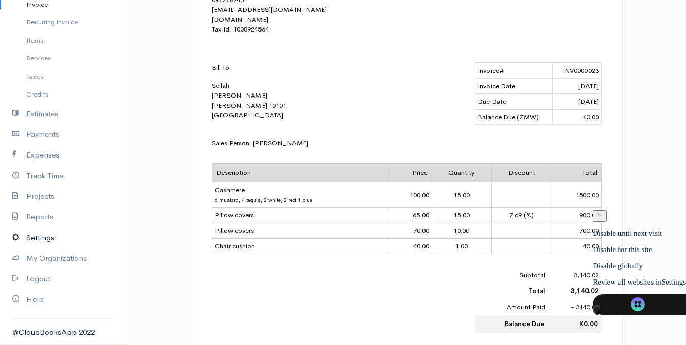
scroll to position [305, 0]
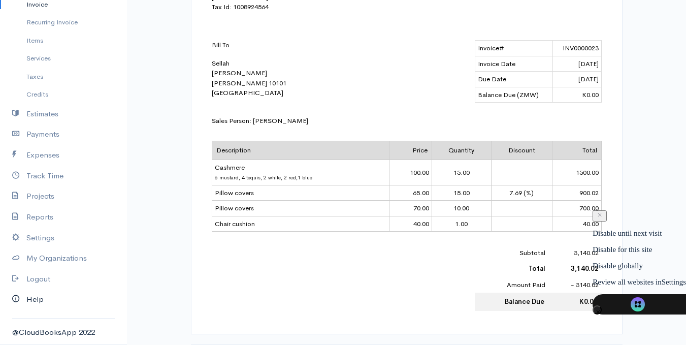
click at [39, 301] on link "Help" at bounding box center [63, 299] width 127 height 21
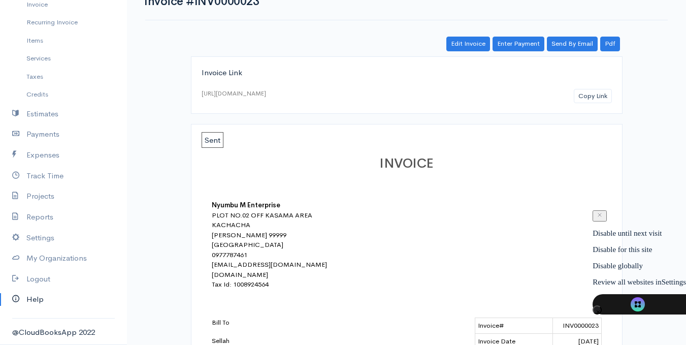
scroll to position [51, 0]
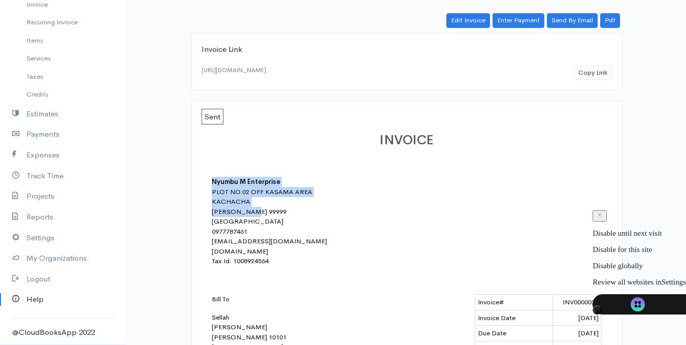
drag, startPoint x: 211, startPoint y: 182, endPoint x: 270, endPoint y: 211, distance: 65.7
click at [270, 211] on div "Nyumbu M Enterprise PLOT NO.02 OFF KASAMA AREA KACHACHA CHOMA 99999 Zambia 0977…" at bounding box center [301, 221] width 178 height 89
click at [274, 210] on div "PLOT NO.02 OFF KASAMA AREA KACHACHA CHOMA 99999 Zambia 0977787461 mbandumubita@…" at bounding box center [301, 226] width 178 height 79
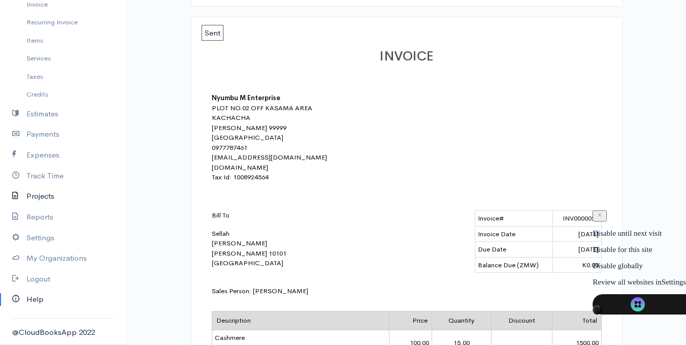
scroll to position [152, 0]
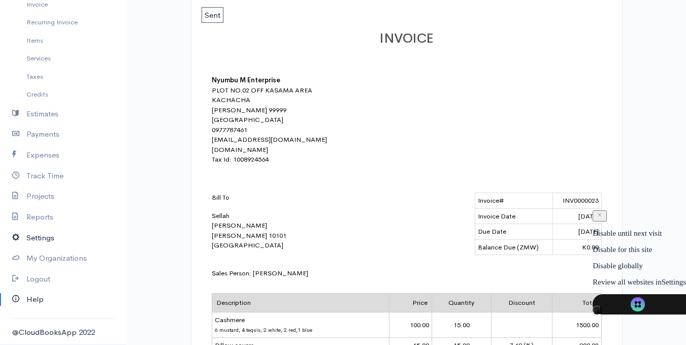
click at [35, 241] on link "Settings" at bounding box center [63, 238] width 127 height 21
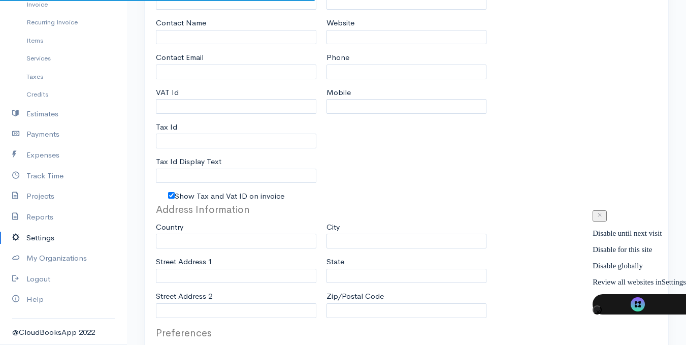
type input "Nyumbu M Enterprise"
type input "Mubita Mbandu"
type input "[EMAIL_ADDRESS][DOMAIN_NAME]"
type input "1008924564"
type input "Tax Id"
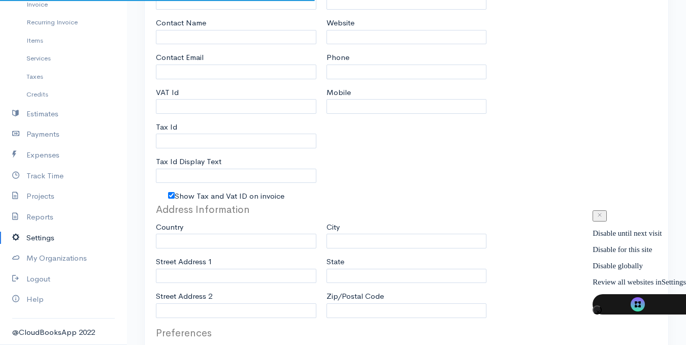
checkbox input "true"
type input "Office, hardware and general supplu"
type input "[DOMAIN_NAME]"
type input "0977787461"
type input "0969263561"
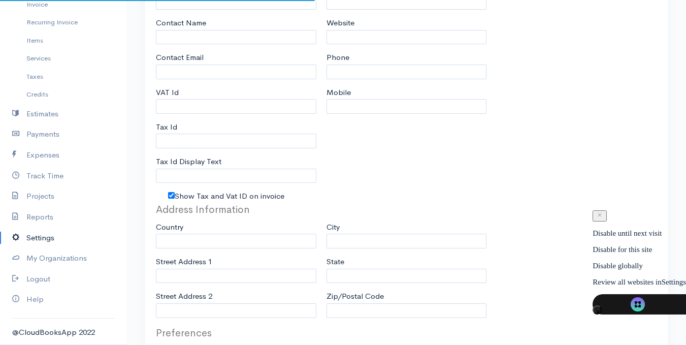
select select
type input "PLOT NO.02 OFF KASAMA AREA"
type input "KACHACHA"
type input "[PERSON_NAME]"
type input "99999"
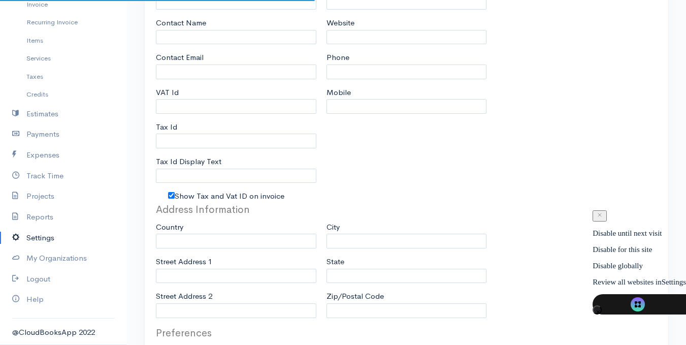
select select
type input "INVOICE"
type input "1"
type input "INV000"
type input "1"
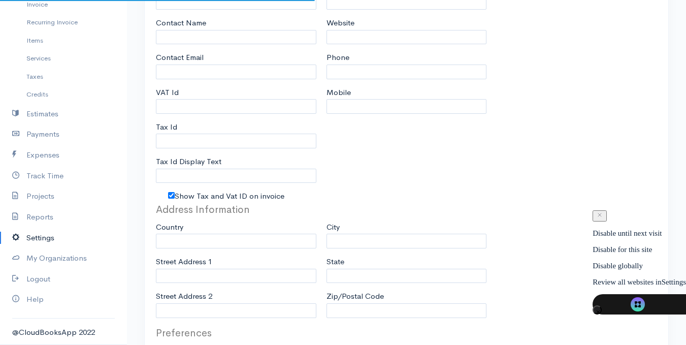
select select "3"
type textarea "''Your trusted supplier in office, electrical and hardware''"
checkbox input "true"
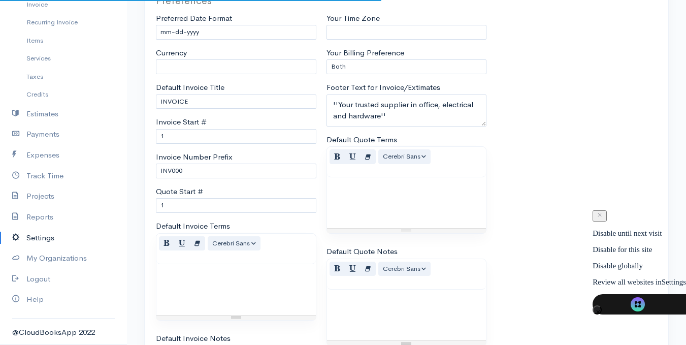
select select "[GEOGRAPHIC_DATA]"
select select "ZMW"
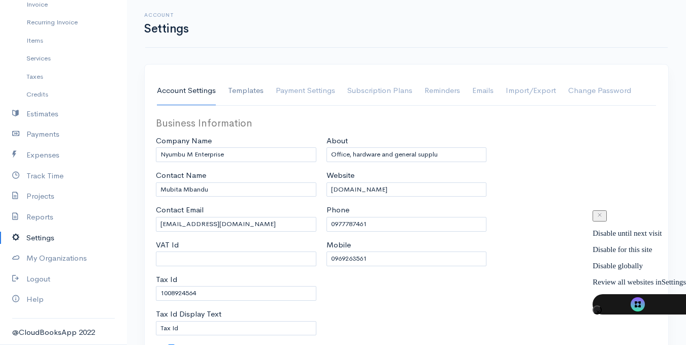
click at [247, 88] on link "Templates" at bounding box center [246, 91] width 36 height 28
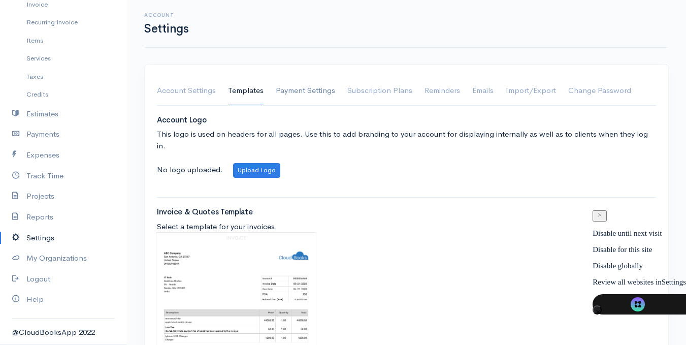
click at [302, 90] on link "Payment Settings" at bounding box center [305, 91] width 59 height 28
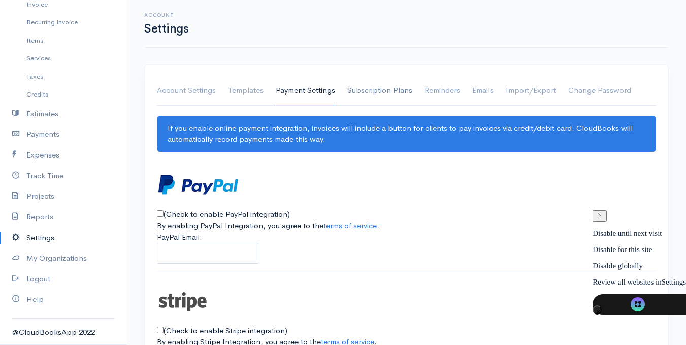
click at [350, 94] on link "Subscription Plans" at bounding box center [380, 91] width 65 height 28
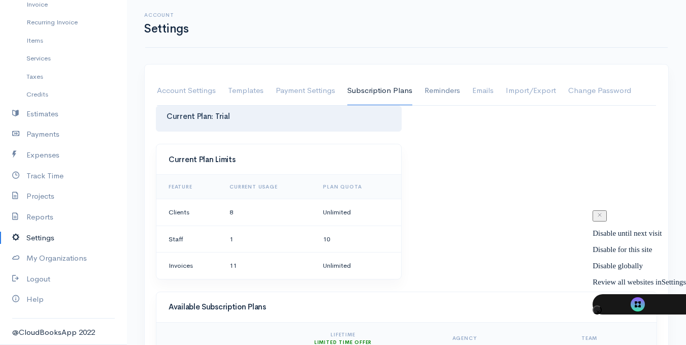
click at [434, 87] on link "Reminders" at bounding box center [443, 91] width 36 height 28
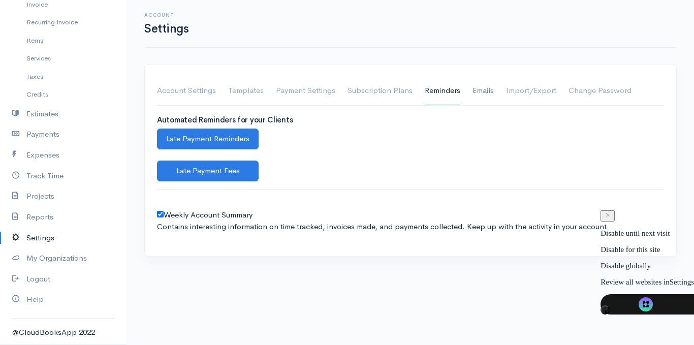
click at [484, 86] on link "Emails" at bounding box center [483, 91] width 21 height 28
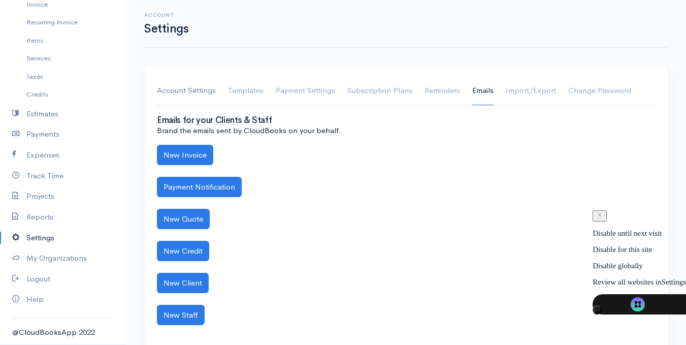
click at [192, 90] on link "Account Settings" at bounding box center [186, 91] width 59 height 28
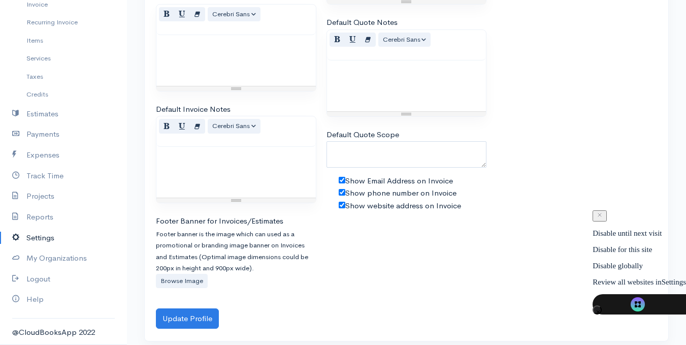
scroll to position [695, 0]
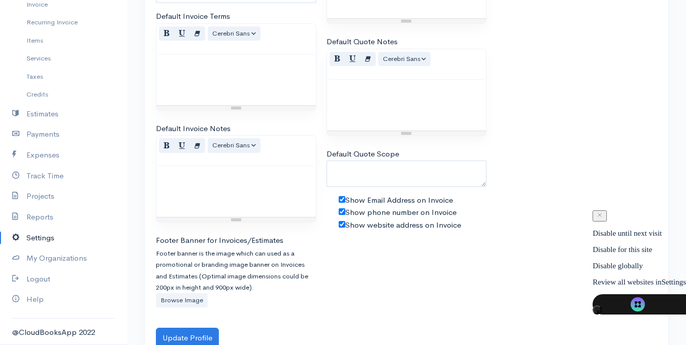
click at [181, 302] on label "Browse Image" at bounding box center [182, 300] width 52 height 15
click at [0, 0] on input "Browse Image" at bounding box center [0, 0] width 0 height 0
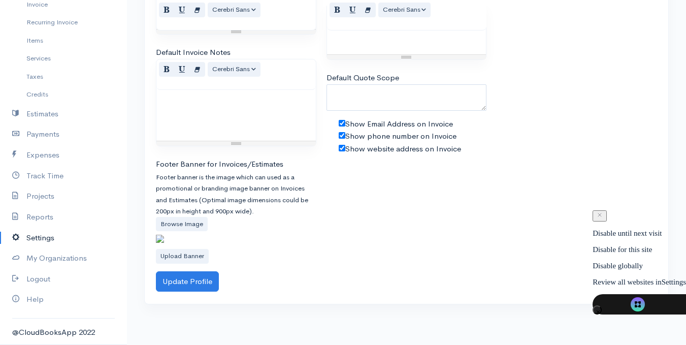
scroll to position [777, 0]
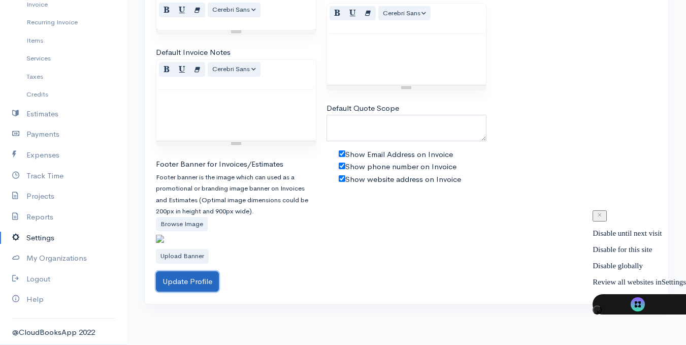
click at [200, 292] on button "Update Profile" at bounding box center [187, 281] width 63 height 21
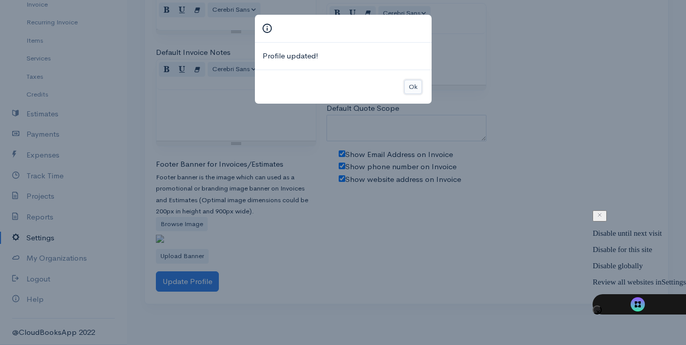
click at [406, 83] on button "Ok" at bounding box center [413, 87] width 18 height 15
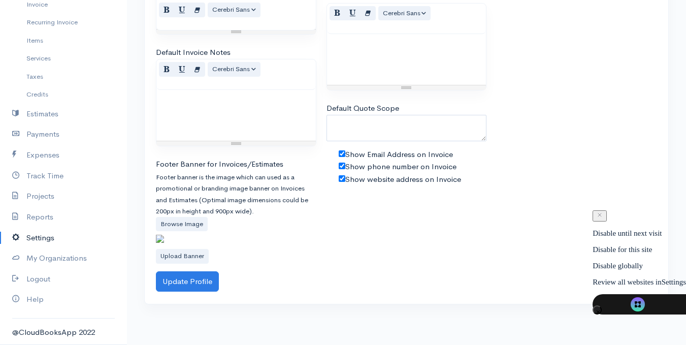
click at [304, 232] on div "Footer Banner for Invoices/Estimates Footer banner is the image which can used …" at bounding box center [236, 211] width 161 height 105
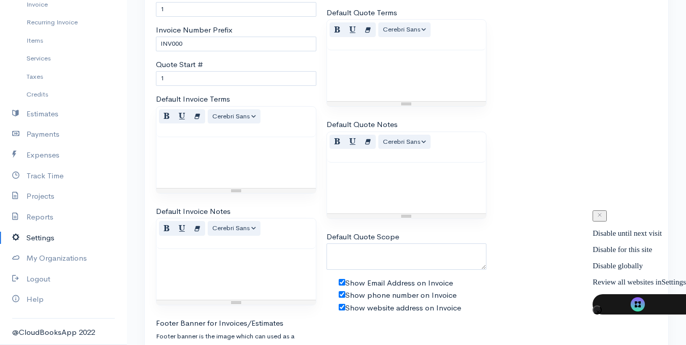
scroll to position [574, 0]
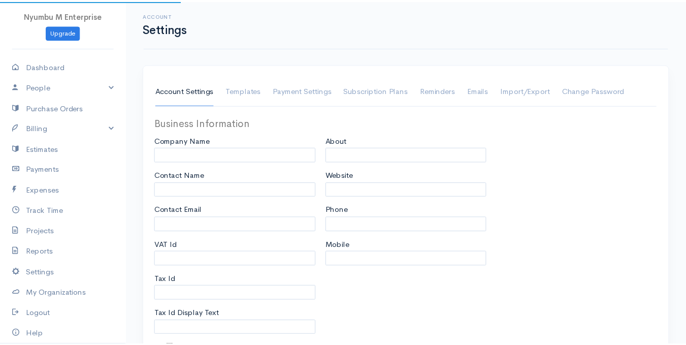
scroll to position [573, 0]
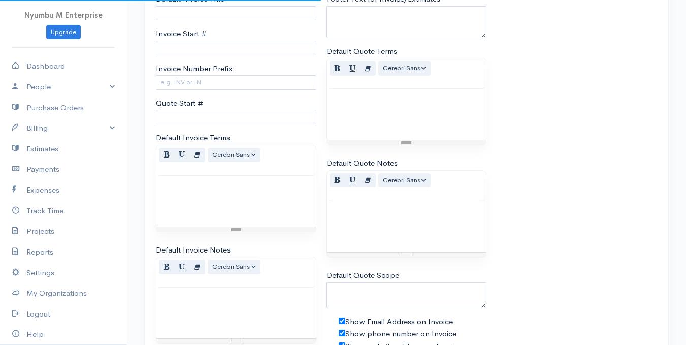
type input "Nyumbu M Enterprise"
type input "Mubita Mbandu"
type input "[EMAIL_ADDRESS][DOMAIN_NAME]"
type input "1008924564"
type input "Tax Id"
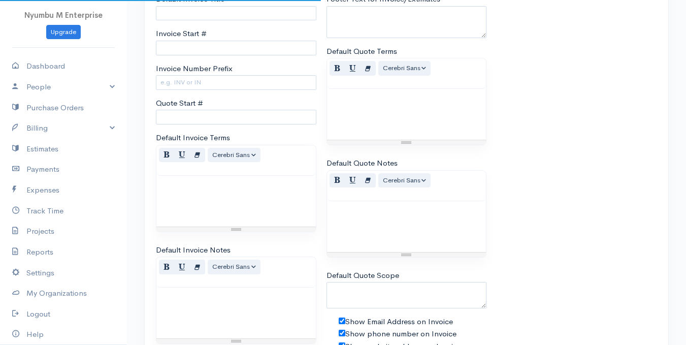
checkbox input "true"
type input "Office, hardware and general supplu"
type input "[DOMAIN_NAME]"
type input "0977787461"
type input "0969263561"
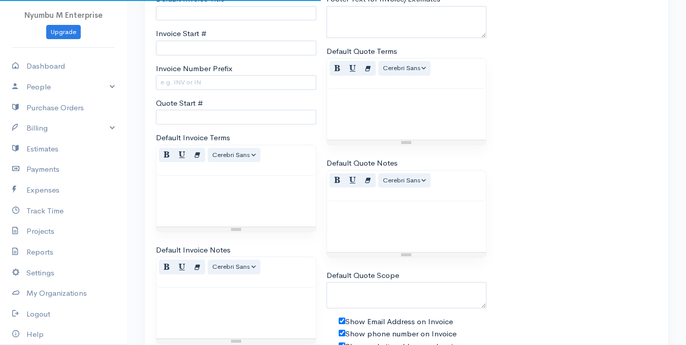
select select
type input "PLOT NO.02 OFF KASAMA AREA"
type input "KACHACHA"
type input "[PERSON_NAME]"
type input "99999"
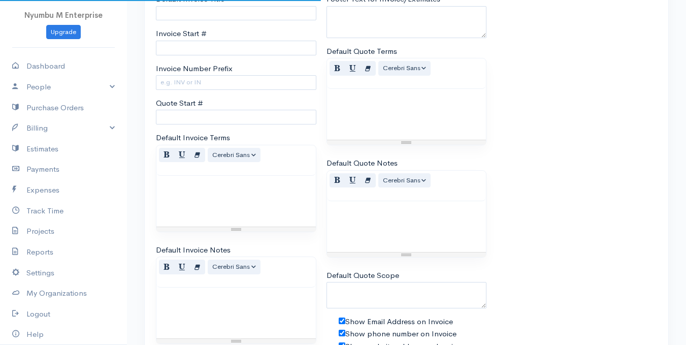
select select
type input "INVOICE"
type input "1"
type input "INV000"
type input "1"
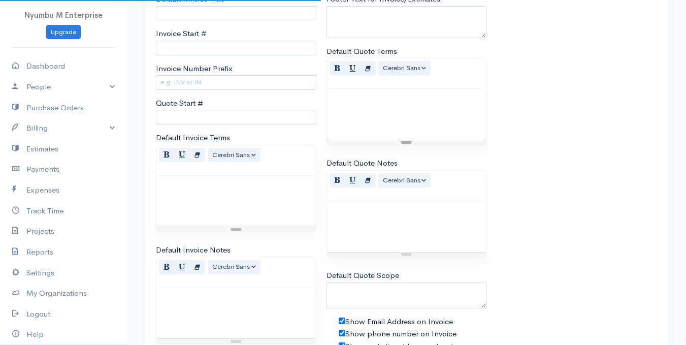
select select "3"
type textarea "''Your trusted supplier in office, electrical and hardware''"
checkbox input "true"
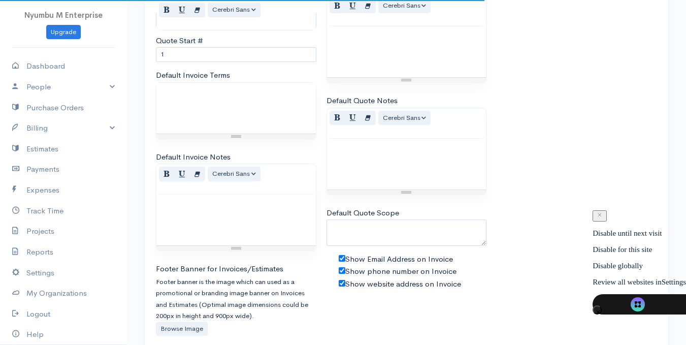
select select "[GEOGRAPHIC_DATA]"
select select "ZMW"
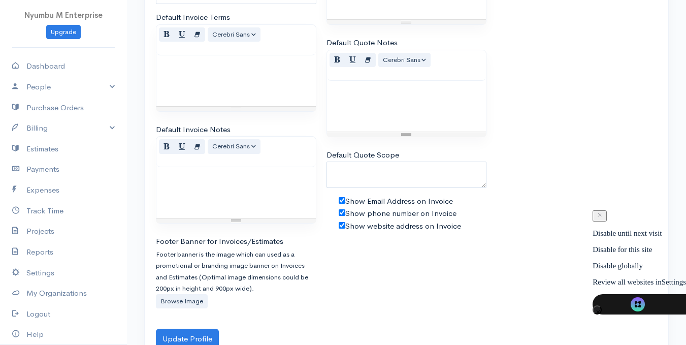
scroll to position [695, 0]
click at [186, 298] on label "Browse Image" at bounding box center [182, 300] width 52 height 15
click at [0, 0] on input "Browse Image" at bounding box center [0, 0] width 0 height 0
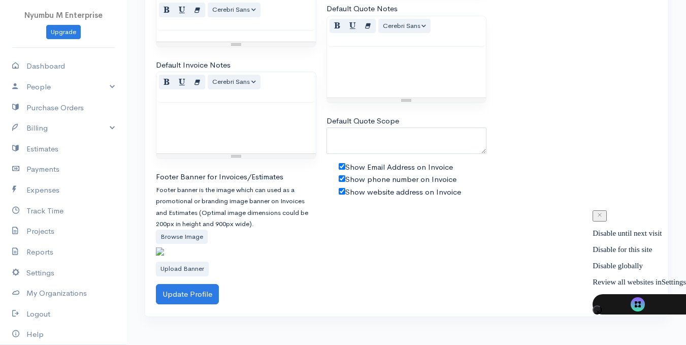
scroll to position [736, 0]
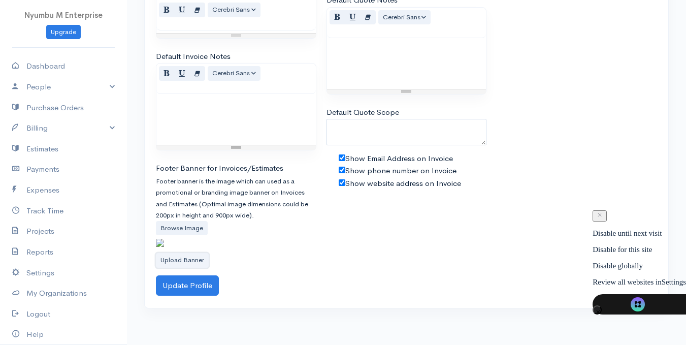
click at [196, 268] on button "Upload Banner" at bounding box center [182, 260] width 53 height 15
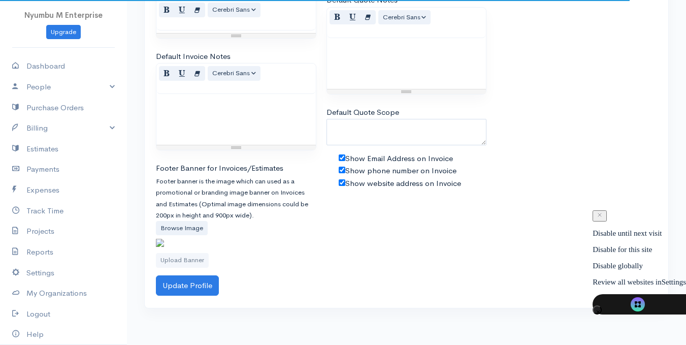
scroll to position [720, 0]
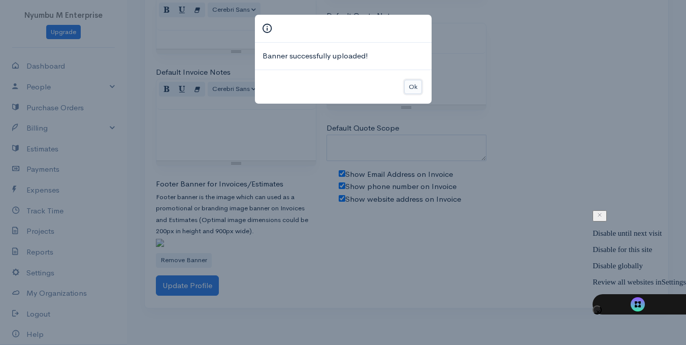
click at [416, 87] on button "Ok" at bounding box center [413, 87] width 18 height 15
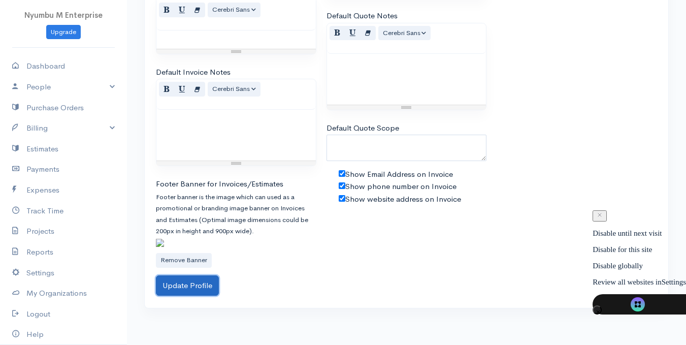
click at [179, 296] on button "Update Profile" at bounding box center [187, 285] width 63 height 21
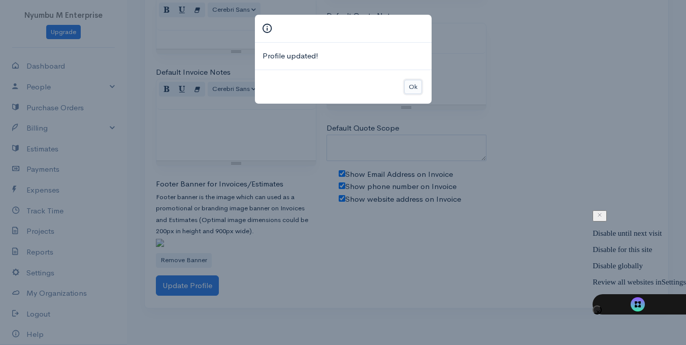
click at [410, 85] on button "Ok" at bounding box center [413, 87] width 18 height 15
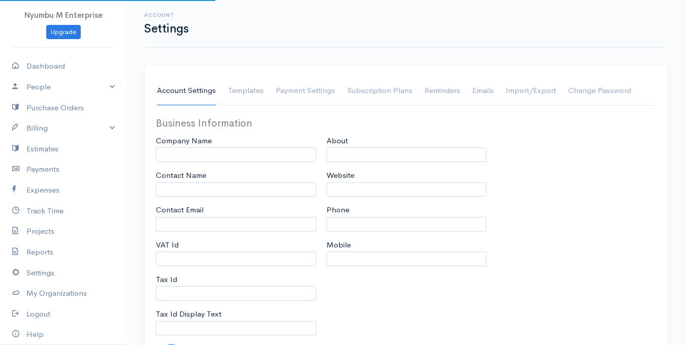
type input "Nyumbu M Enterprise"
type input "Mubita Mbandu"
type input "[EMAIL_ADDRESS][DOMAIN_NAME]"
type input "1008924564"
type input "Tax Id"
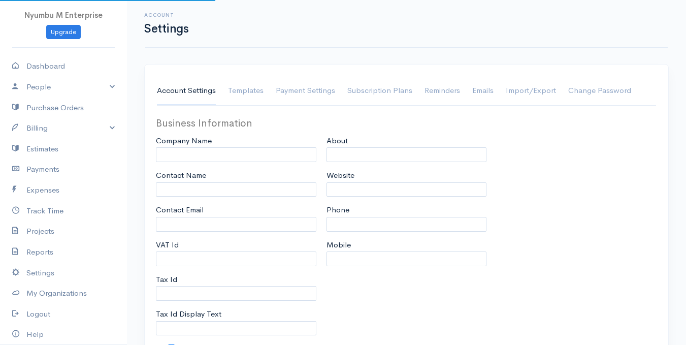
checkbox input "true"
type input "Office, hardware and general supplu"
type input "[DOMAIN_NAME]"
type input "0977787461"
type input "0969263561"
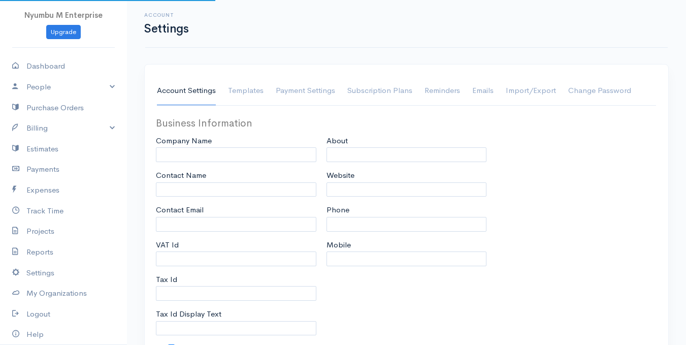
select select
type input "PLOT NO.02 OFF KASAMA AREA"
type input "KACHACHA"
type input "[PERSON_NAME]"
type input "99999"
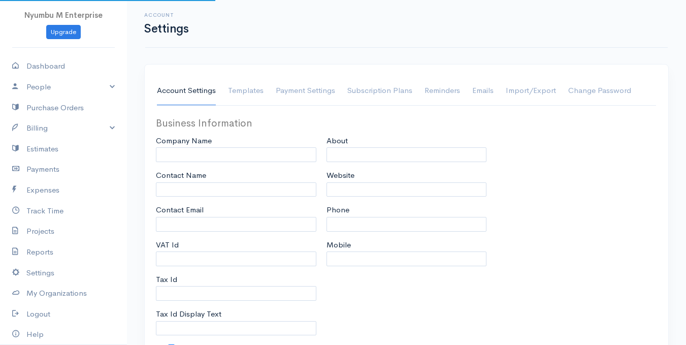
select select
type input "INVOICE"
type input "1"
type input "INV000"
type input "1"
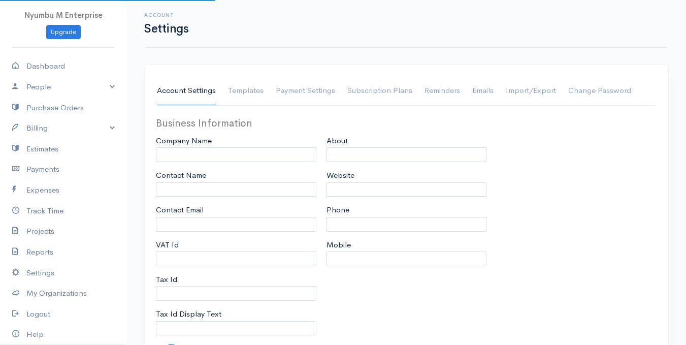
select select "3"
type textarea "''Your trusted supplier in office, electrical and hardware''"
checkbox input "true"
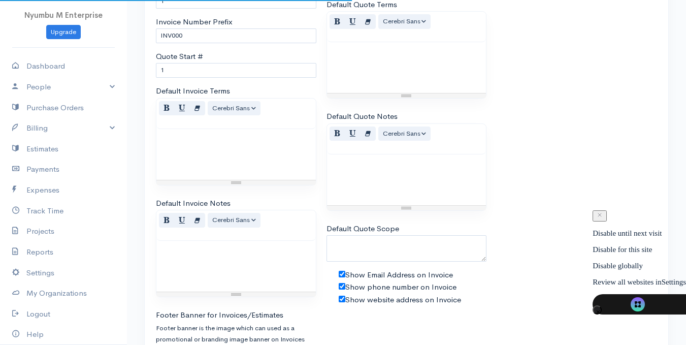
select select "[GEOGRAPHIC_DATA]"
select select "ZMW"
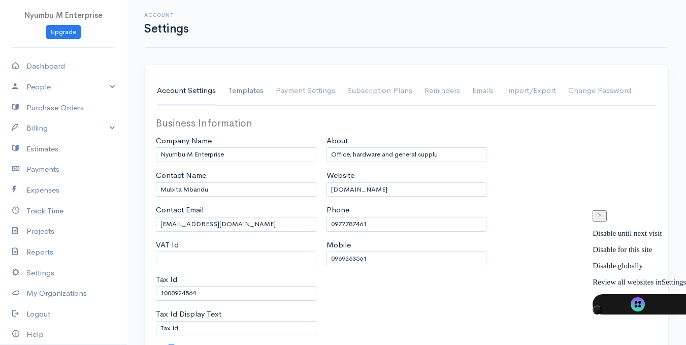
click at [244, 93] on link "Templates" at bounding box center [246, 91] width 36 height 28
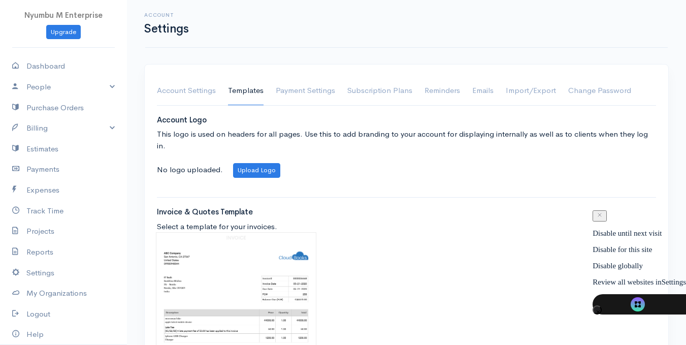
scroll to position [51, 0]
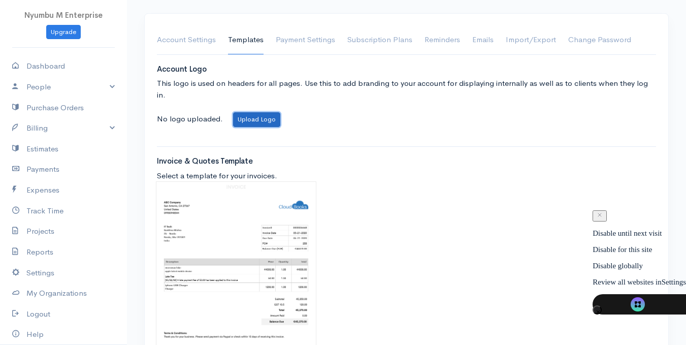
click at [249, 112] on button "Upload Logo" at bounding box center [256, 119] width 47 height 15
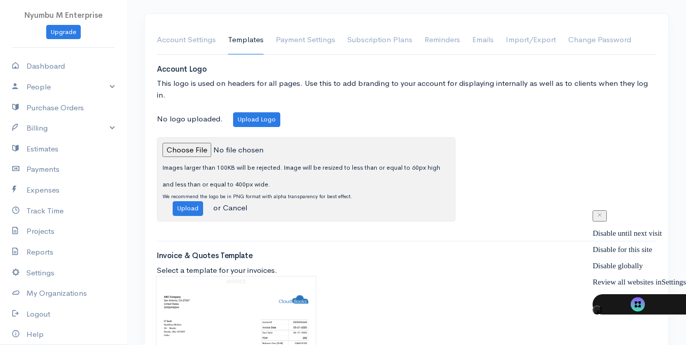
click at [247, 143] on input "file" at bounding box center [232, 150] width 138 height 15
type input "C:\fakepath\Screenshot [DATE] 230953.png"
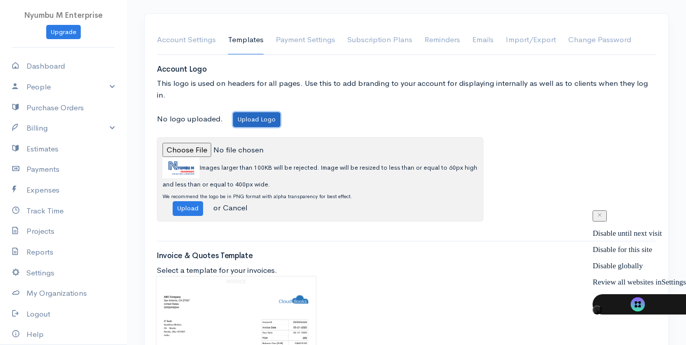
click at [249, 112] on button "Upload Logo" at bounding box center [256, 119] width 47 height 15
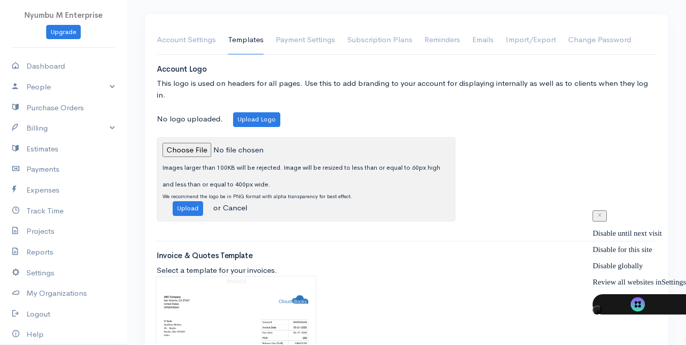
click at [198, 143] on input "file" at bounding box center [232, 150] width 138 height 15
type input "C:\fakepath\Nyumbu logo.png"
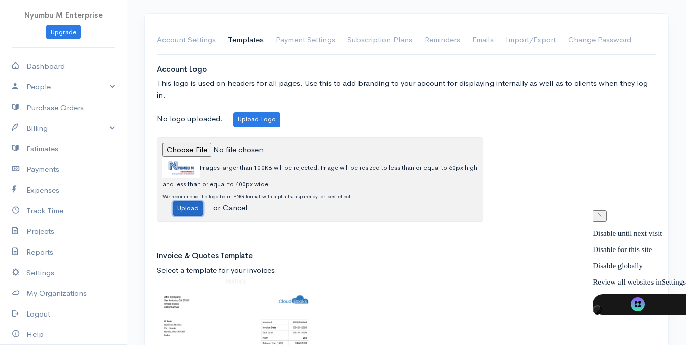
click at [190, 201] on button "Upload" at bounding box center [188, 208] width 30 height 15
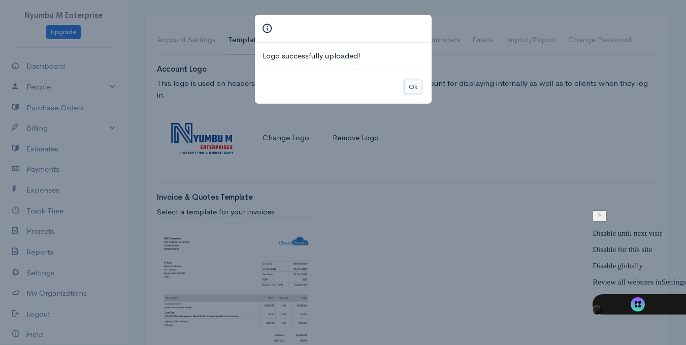
click at [412, 86] on button "Ok" at bounding box center [413, 87] width 18 height 15
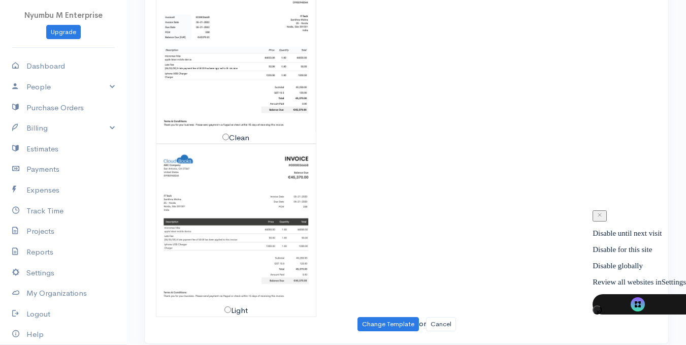
scroll to position [422, 0]
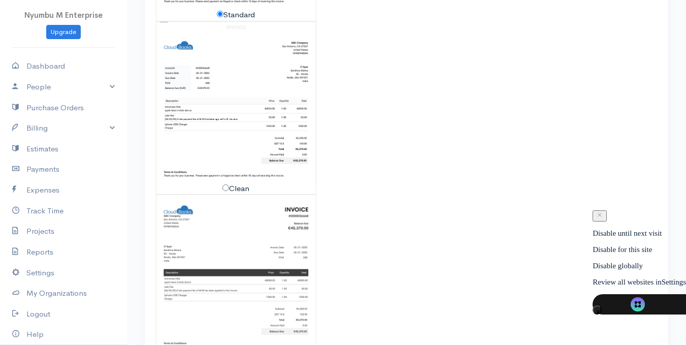
click at [231, 183] on label "Clean" at bounding box center [236, 189] width 27 height 12
click at [229, 184] on input "Clean" at bounding box center [226, 187] width 7 height 7
radio input "false"
radio input "true"
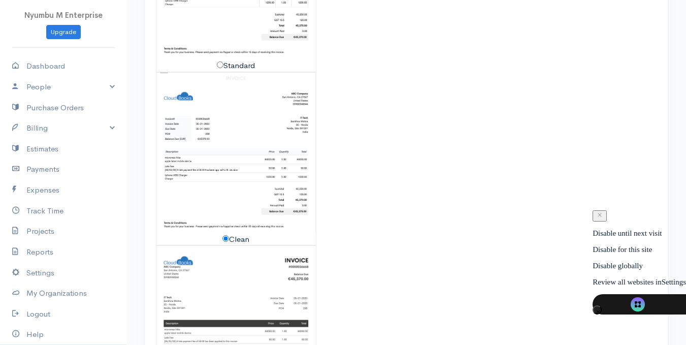
scroll to position [473, 0]
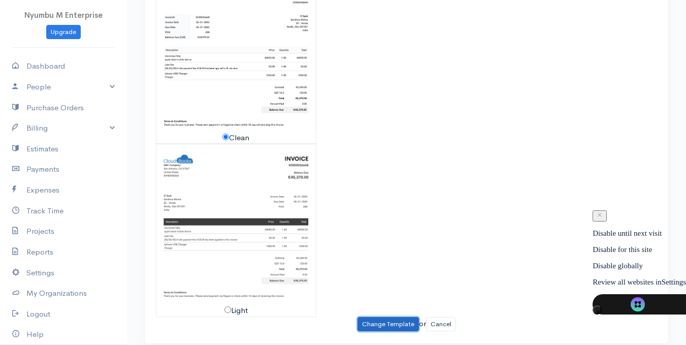
click at [380, 317] on button "Change Template" at bounding box center [388, 324] width 61 height 15
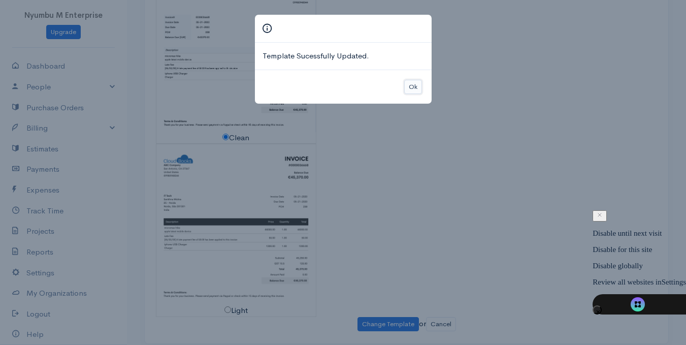
click at [417, 89] on button "Ok" at bounding box center [413, 87] width 18 height 15
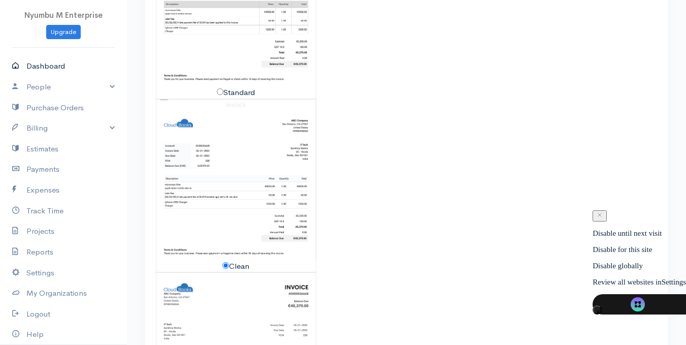
scroll to position [270, 0]
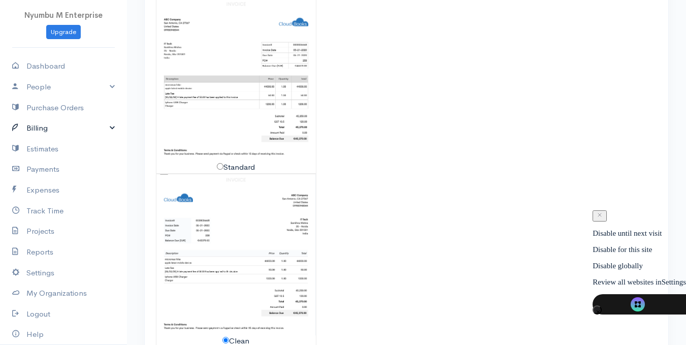
click at [60, 127] on link "Billing" at bounding box center [63, 128] width 127 height 21
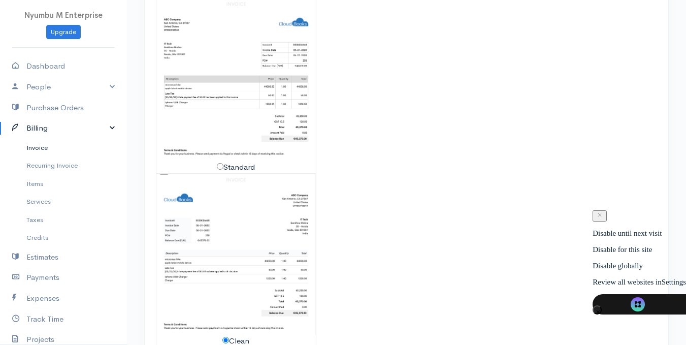
click at [37, 148] on link "Invoice" at bounding box center [63, 148] width 127 height 18
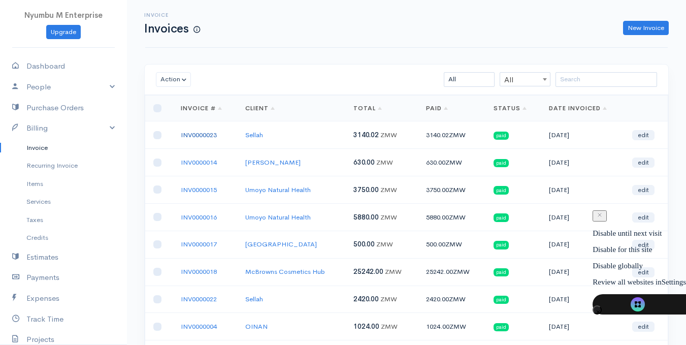
click at [203, 137] on link "INV0000023" at bounding box center [199, 135] width 36 height 9
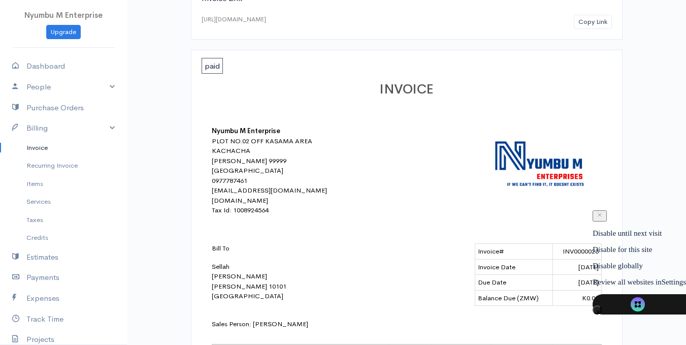
scroll to position [152, 0]
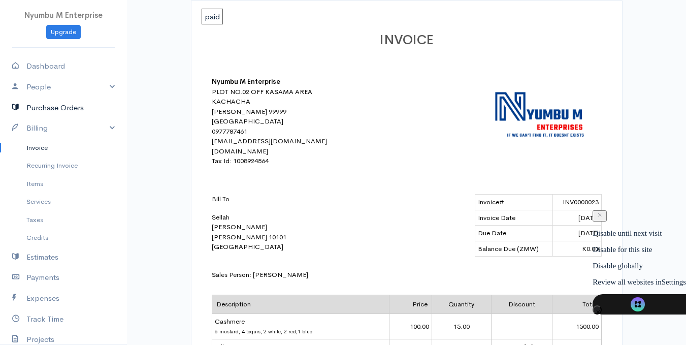
scroll to position [152, 0]
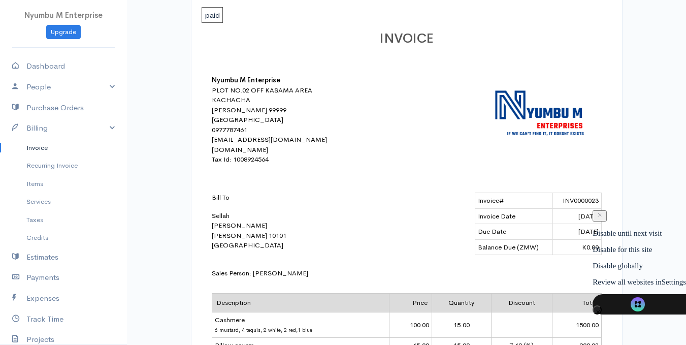
click at [49, 146] on link "Invoice" at bounding box center [63, 148] width 127 height 18
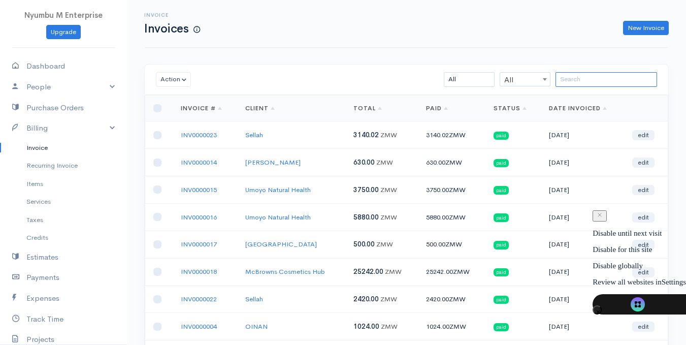
click at [596, 79] on input "search" at bounding box center [607, 79] width 102 height 15
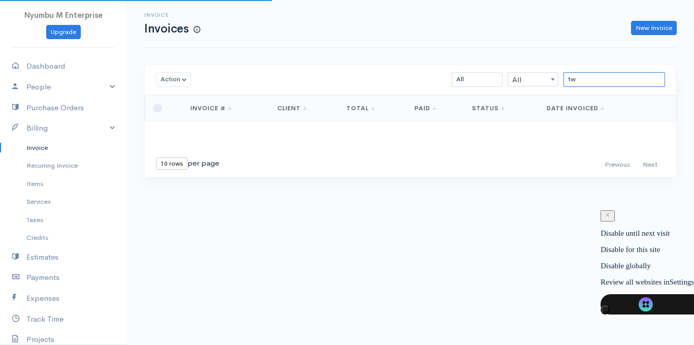
type input "t"
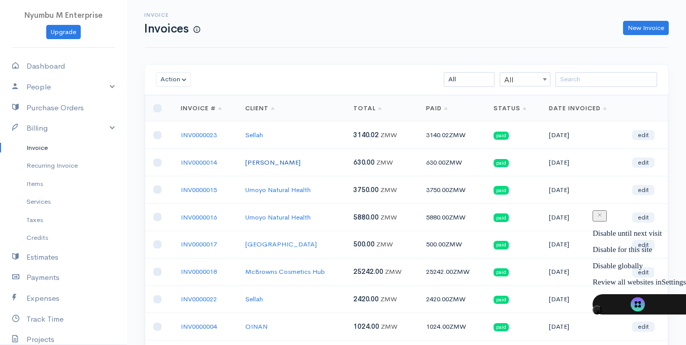
click at [255, 162] on link "[PERSON_NAME]" at bounding box center [272, 162] width 55 height 9
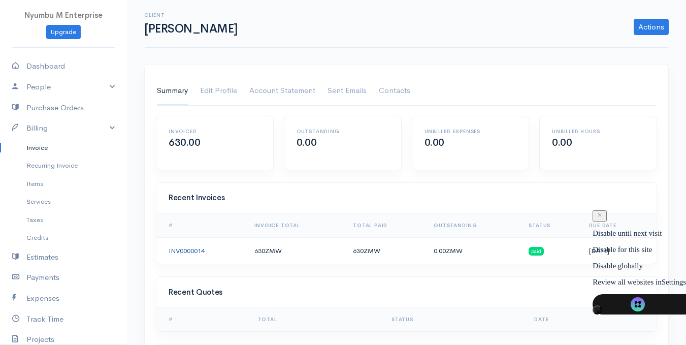
click at [187, 249] on link "INV0000014" at bounding box center [187, 250] width 36 height 9
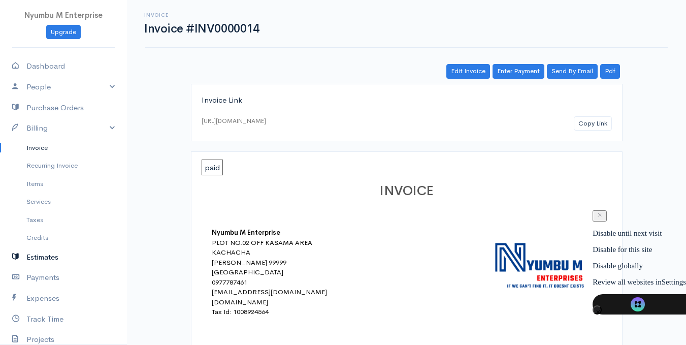
scroll to position [51, 0]
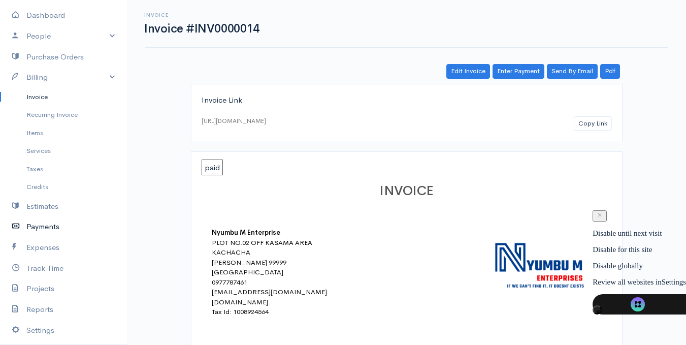
click at [52, 226] on link "Payments" at bounding box center [63, 226] width 127 height 21
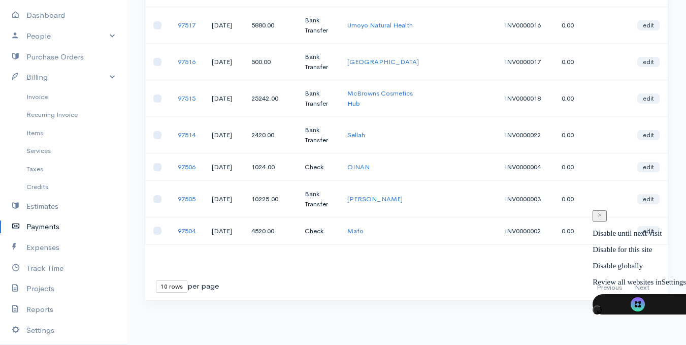
scroll to position [236, 0]
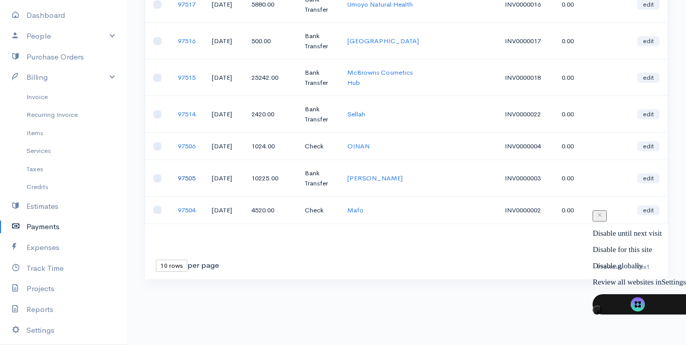
click at [192, 182] on link "97505" at bounding box center [187, 178] width 18 height 9
